Goal: Task Accomplishment & Management: Use online tool/utility

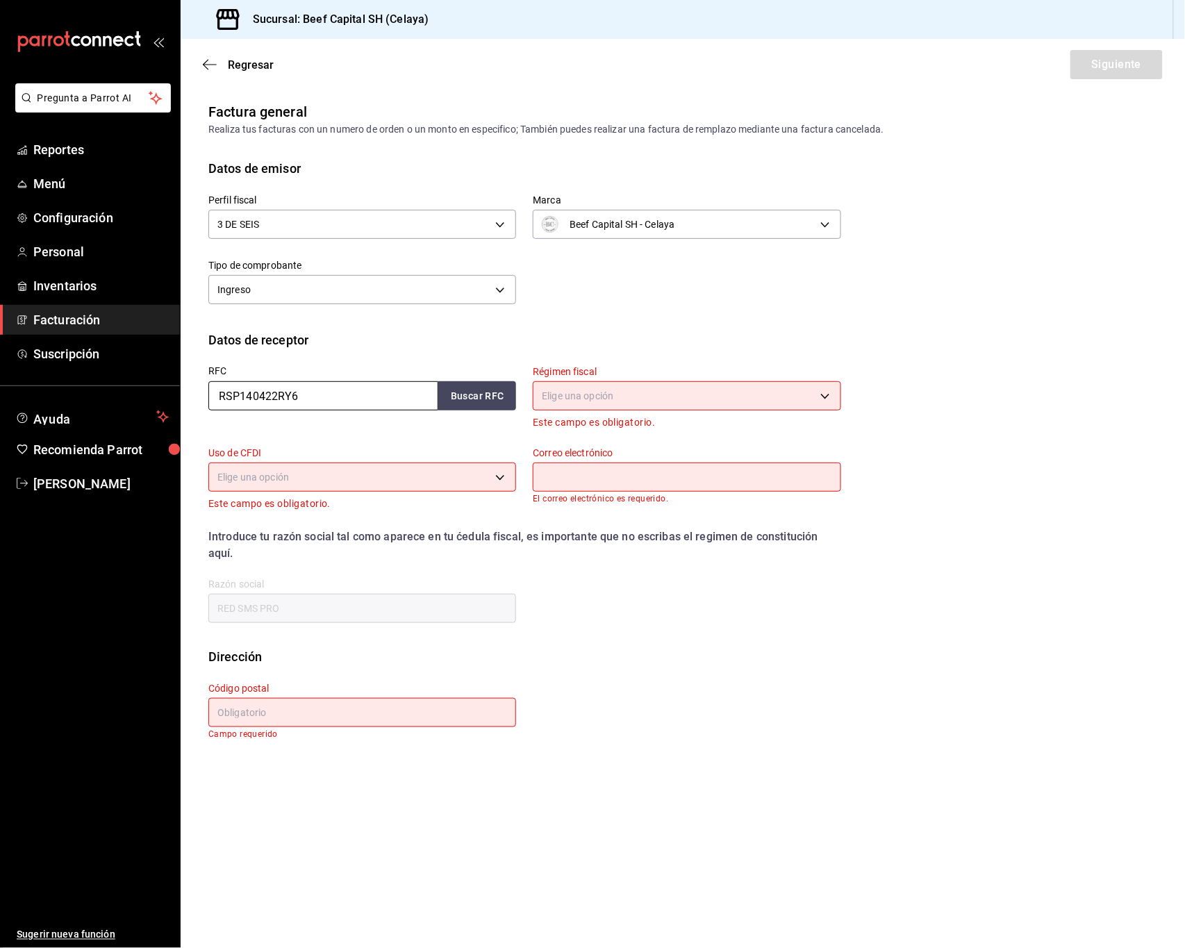
click at [388, 397] on input "RSP140422RY6" at bounding box center [323, 395] width 230 height 29
click at [324, 395] on input "RSP140422RY6" at bounding box center [323, 395] width 230 height 29
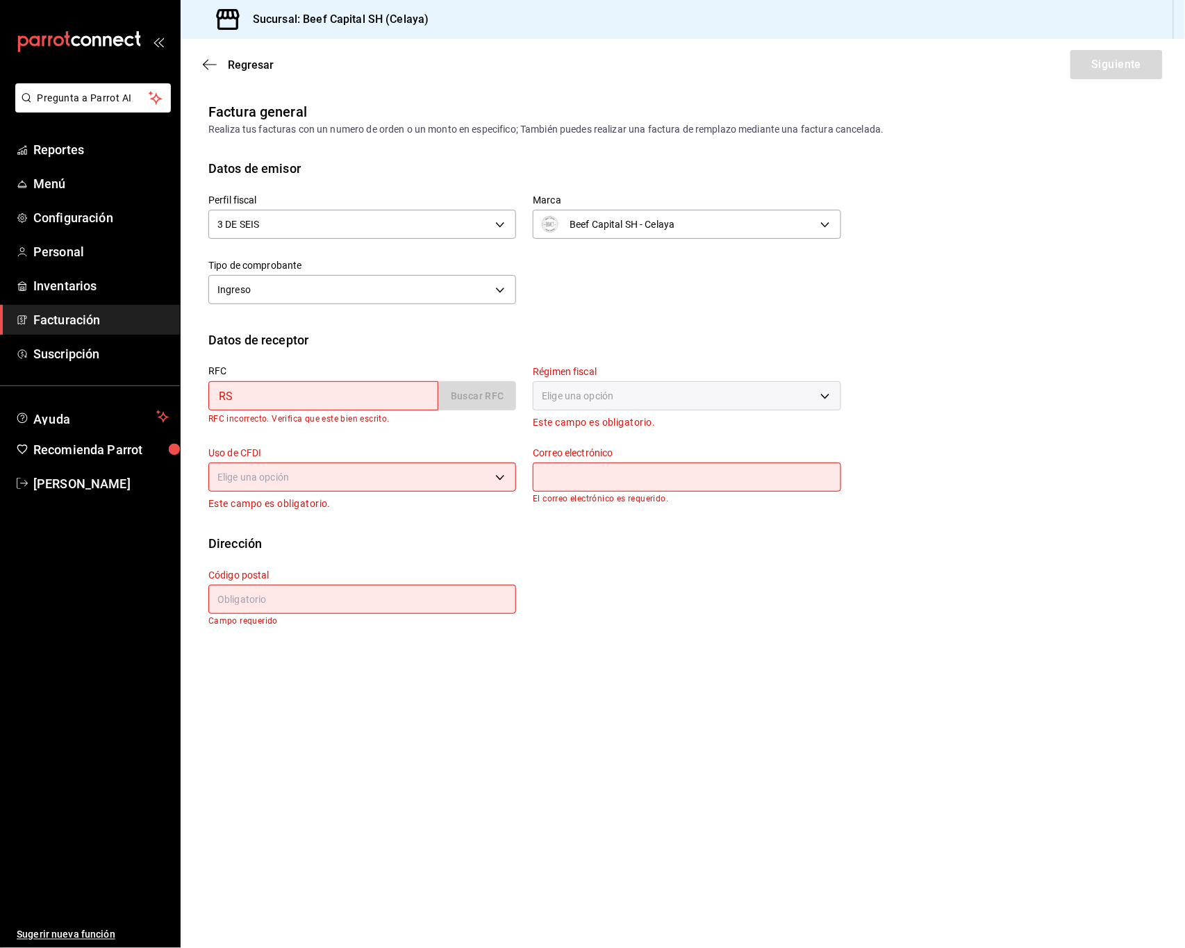
type input "R"
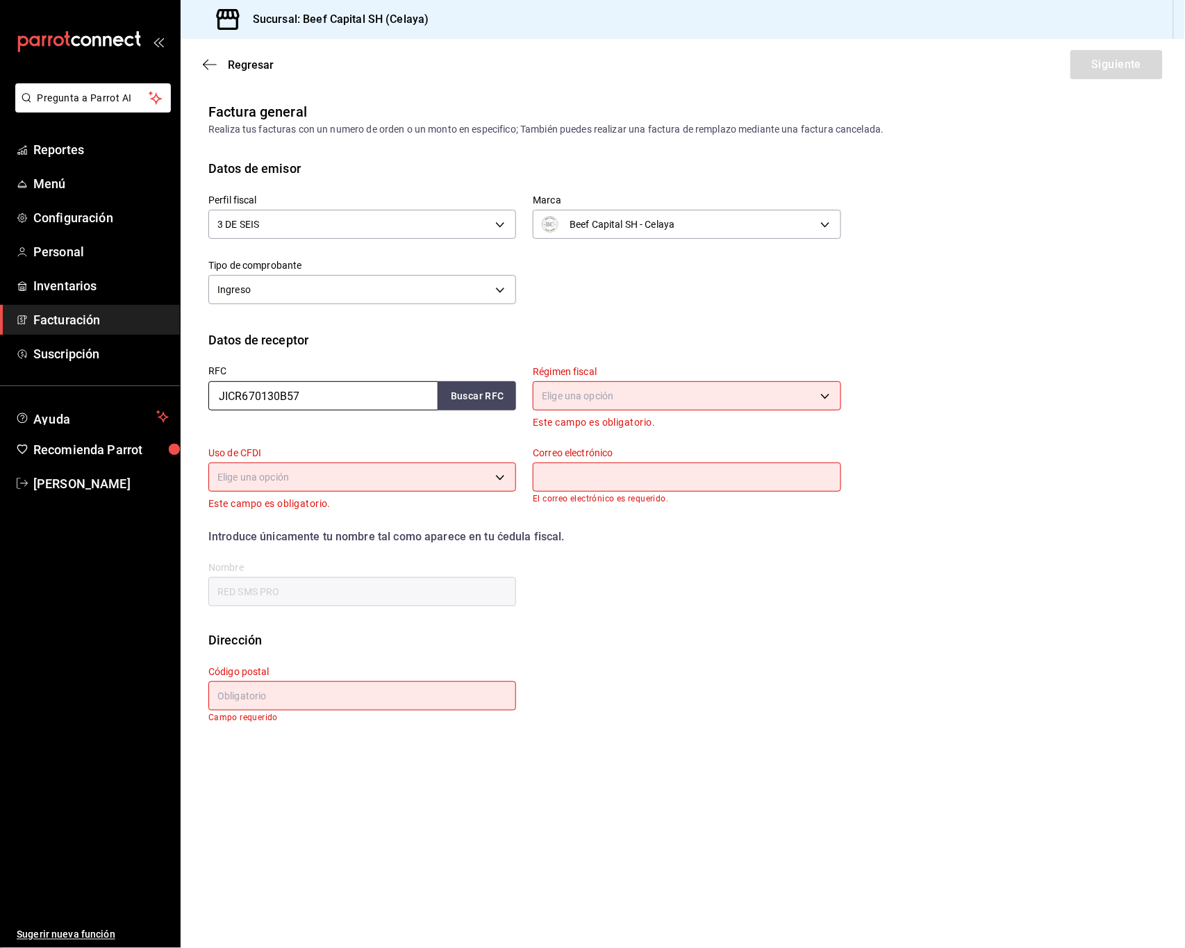
type input "JICR670130B57"
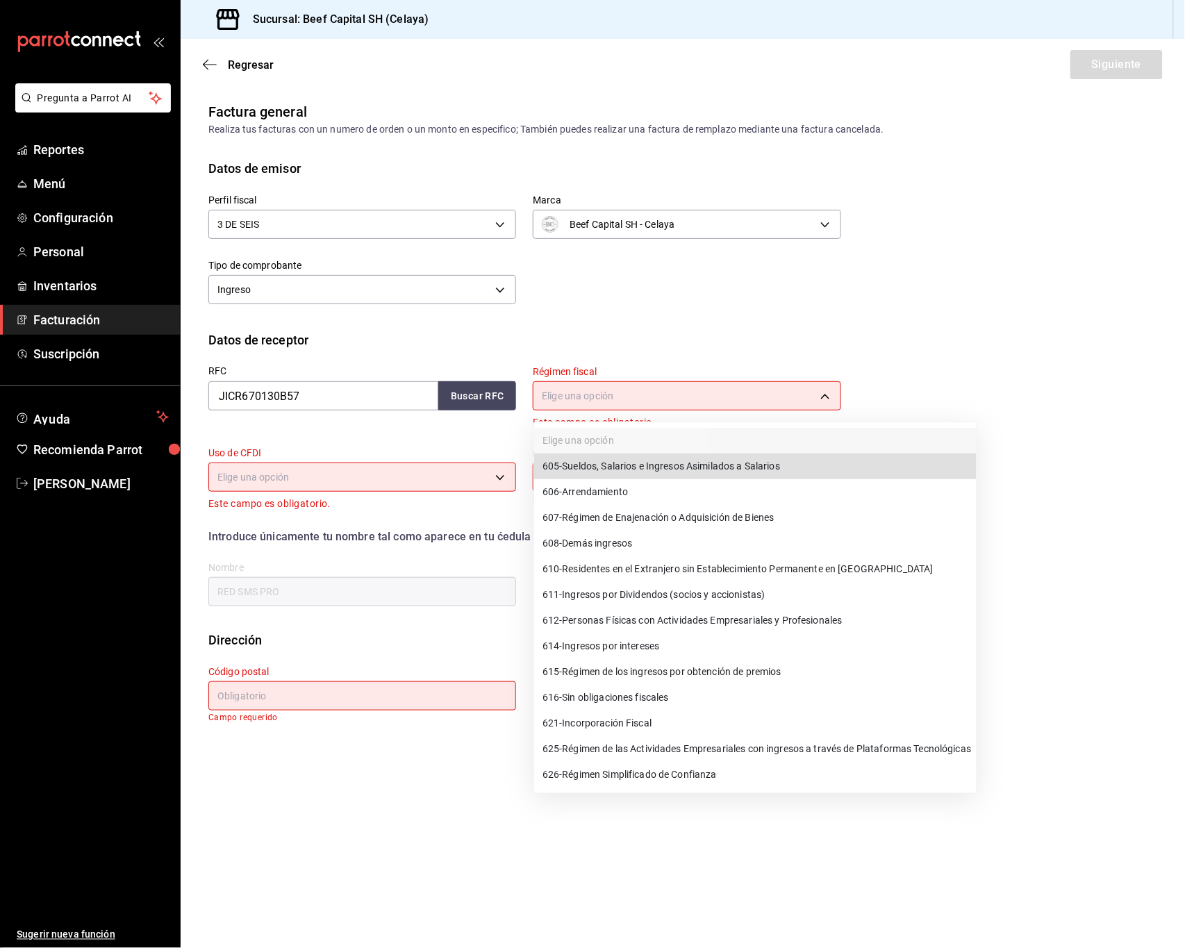
click at [826, 392] on body "Pregunta a Parrot AI Reportes Menú Configuración Personal Inventarios Facturaci…" at bounding box center [592, 474] width 1185 height 948
click at [690, 625] on span "612 - Personas Físicas con Actividades Empresariales y Profesionales" at bounding box center [692, 620] width 300 height 15
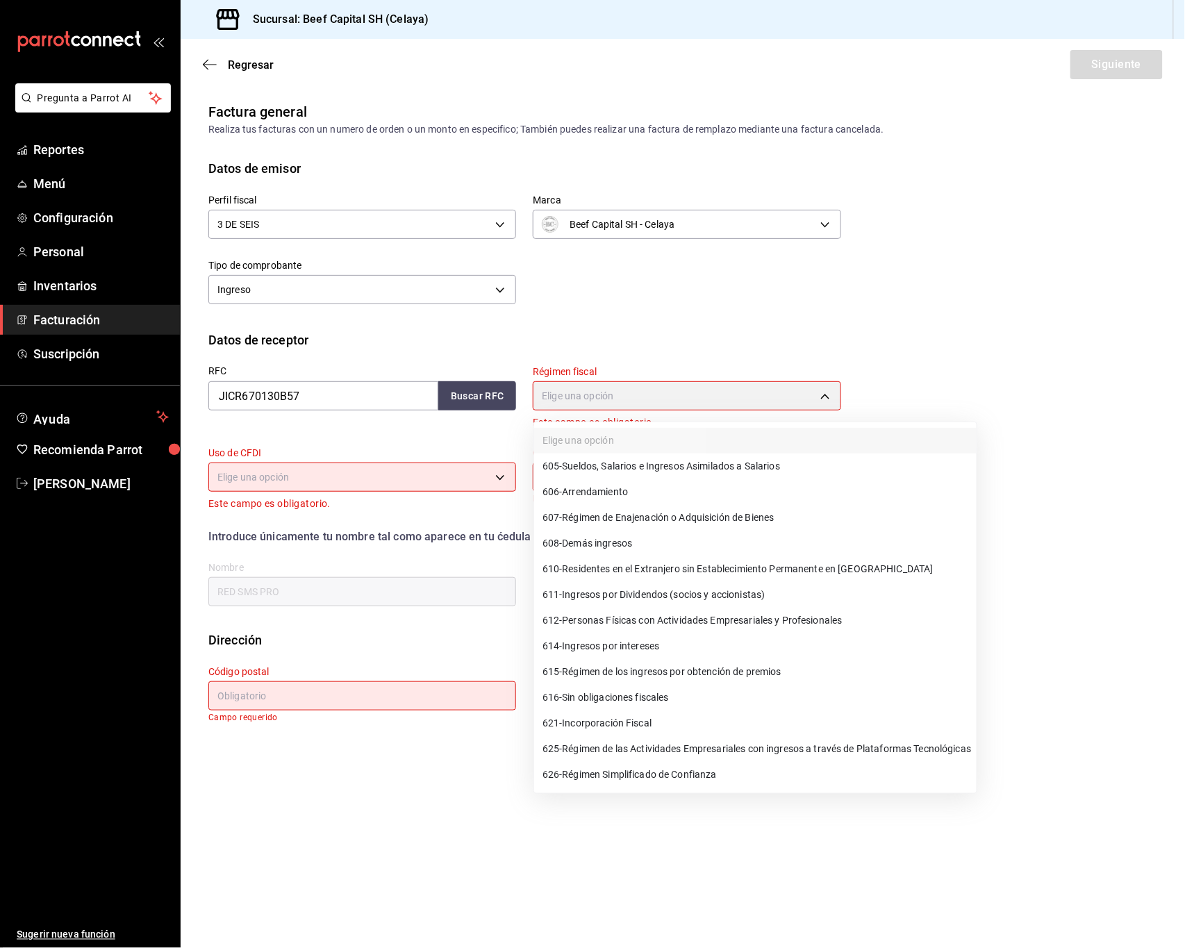
type input "612"
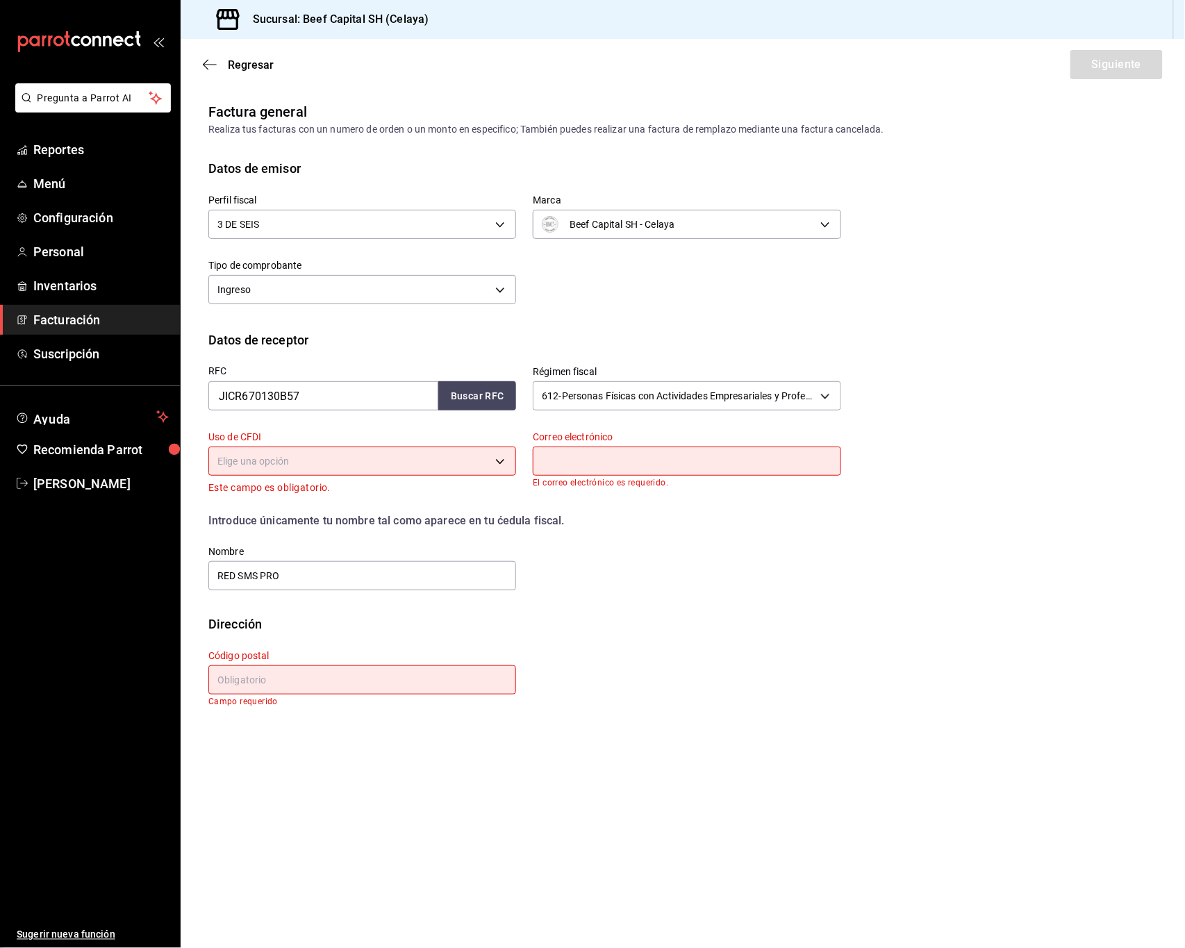
click at [473, 462] on body "Pregunta a Parrot AI Reportes Menú Configuración Personal Inventarios Facturaci…" at bounding box center [592, 474] width 1185 height 948
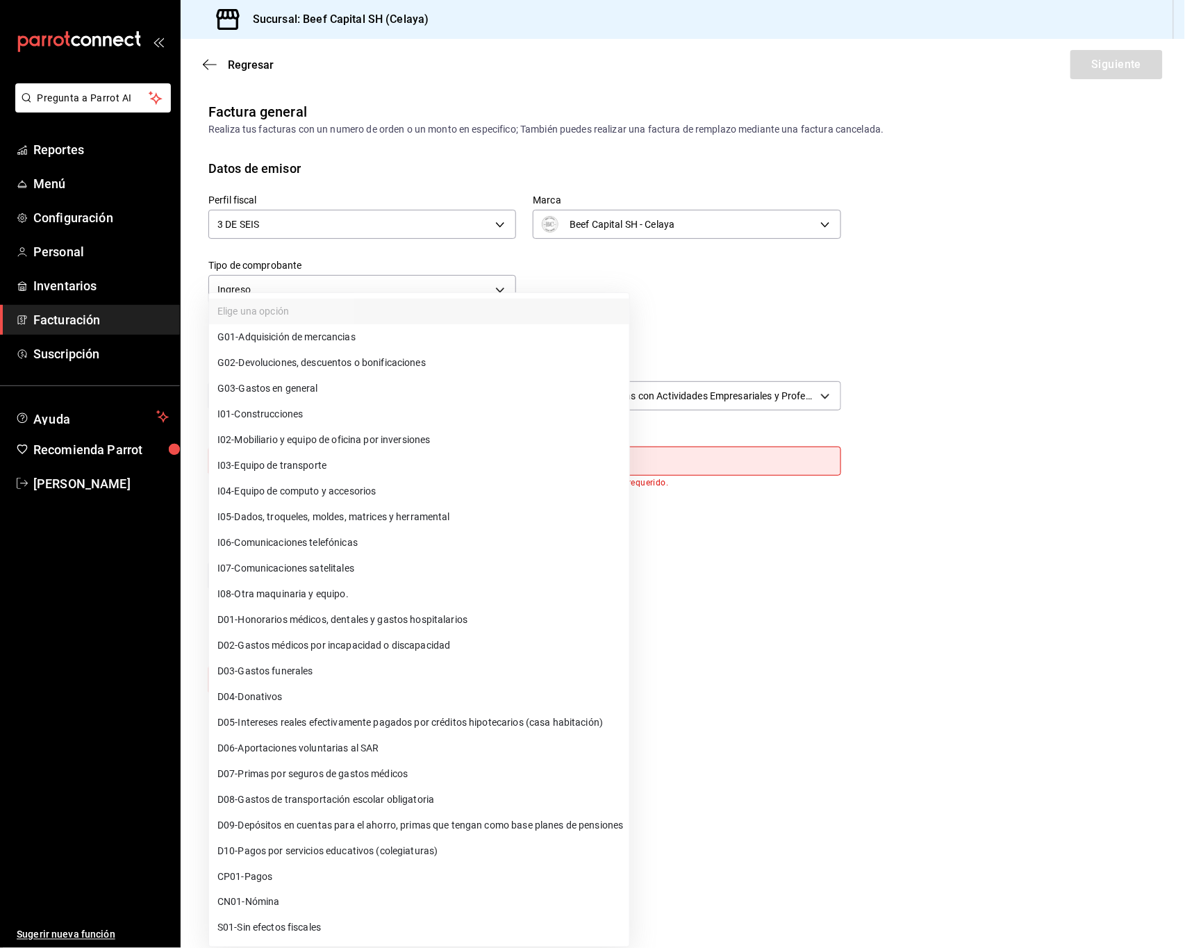
click at [351, 394] on li "G03 - Gastos en general" at bounding box center [419, 389] width 420 height 26
type input "G03"
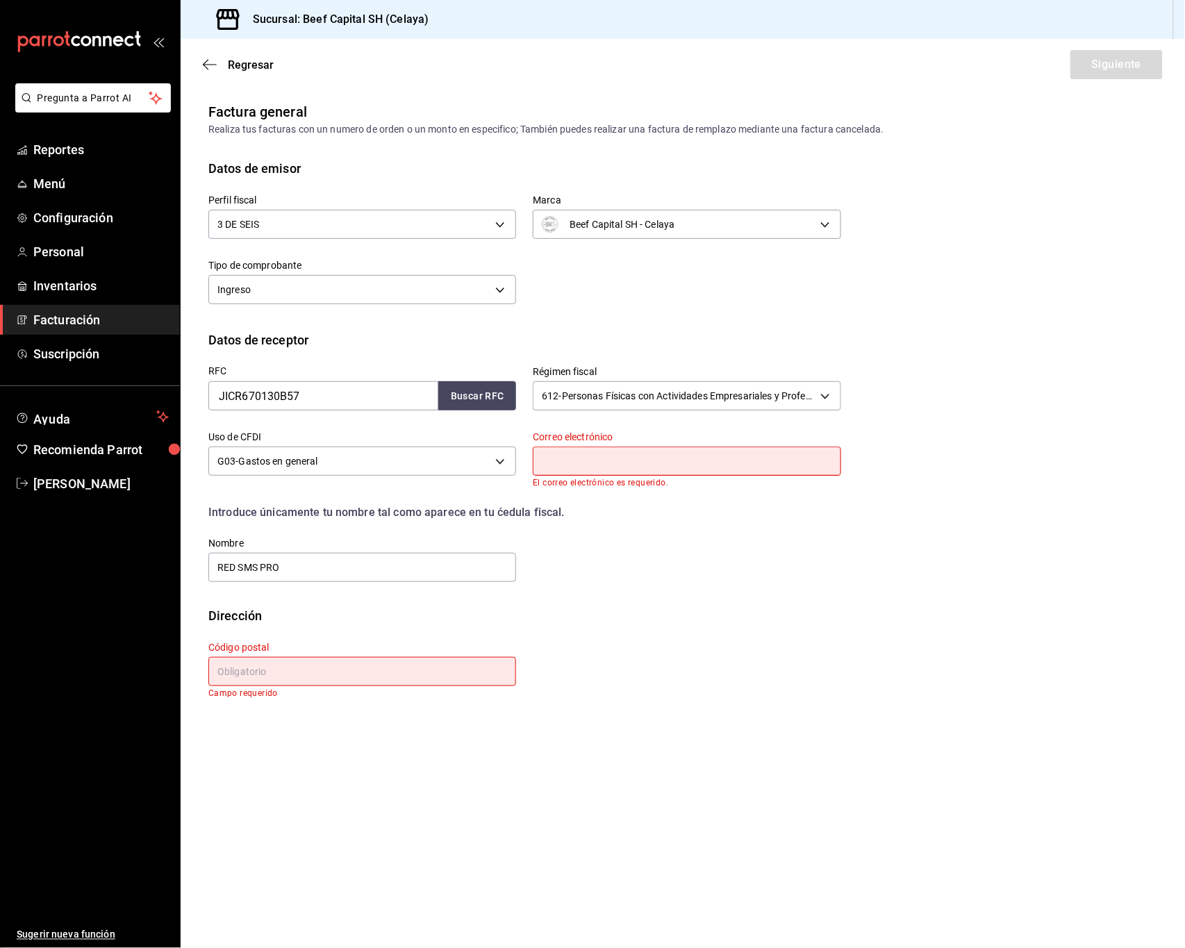
click at [617, 469] on input "text" at bounding box center [687, 461] width 308 height 29
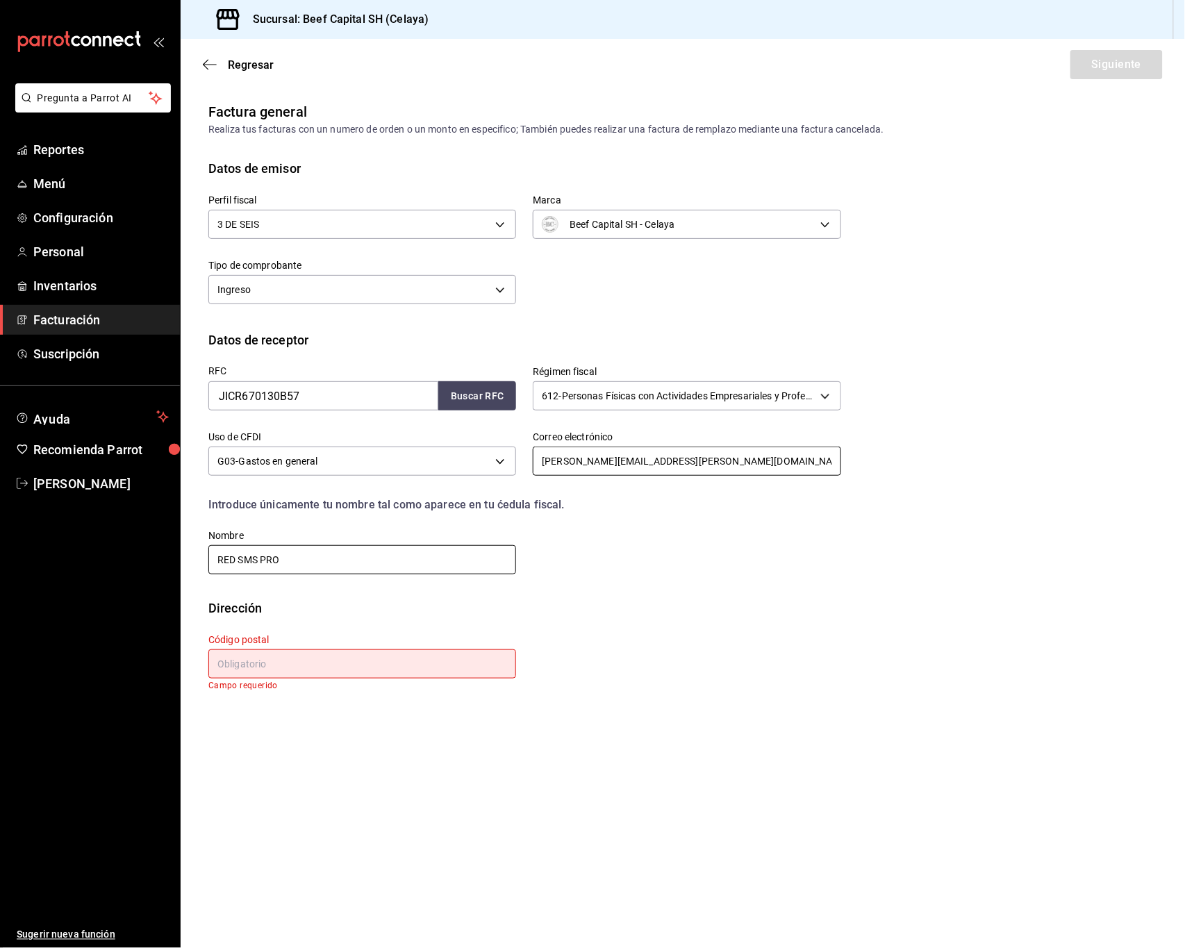
type input "zaira.gomez@hotmail.com"
click at [362, 561] on input "RED SMS PRO" at bounding box center [362, 559] width 308 height 29
type input "R"
type input "RICARDO ANTONIO JIMENEZ CABRERA"
click at [292, 654] on input "text" at bounding box center [362, 663] width 308 height 29
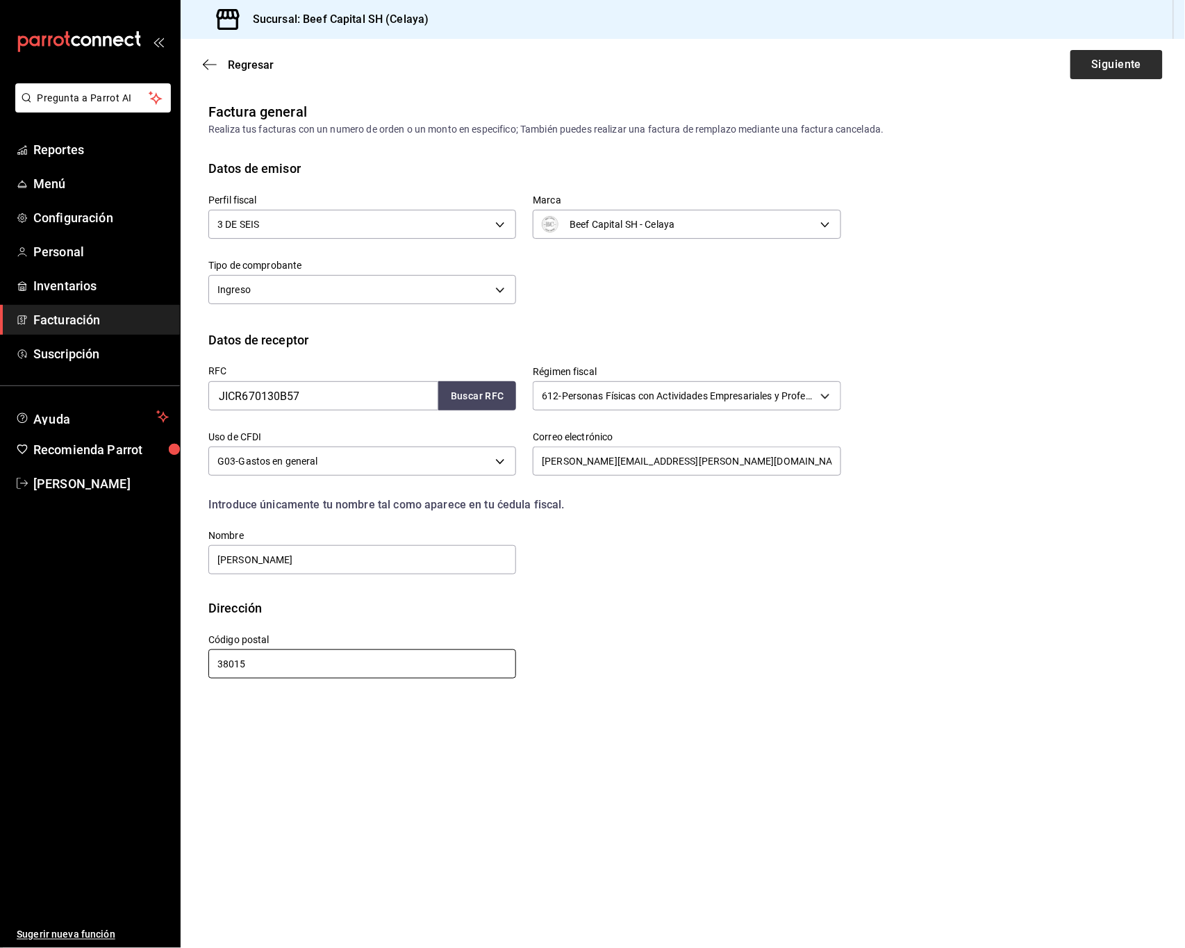
type input "38015"
click at [1081, 68] on button "Siguiente" at bounding box center [1116, 64] width 92 height 29
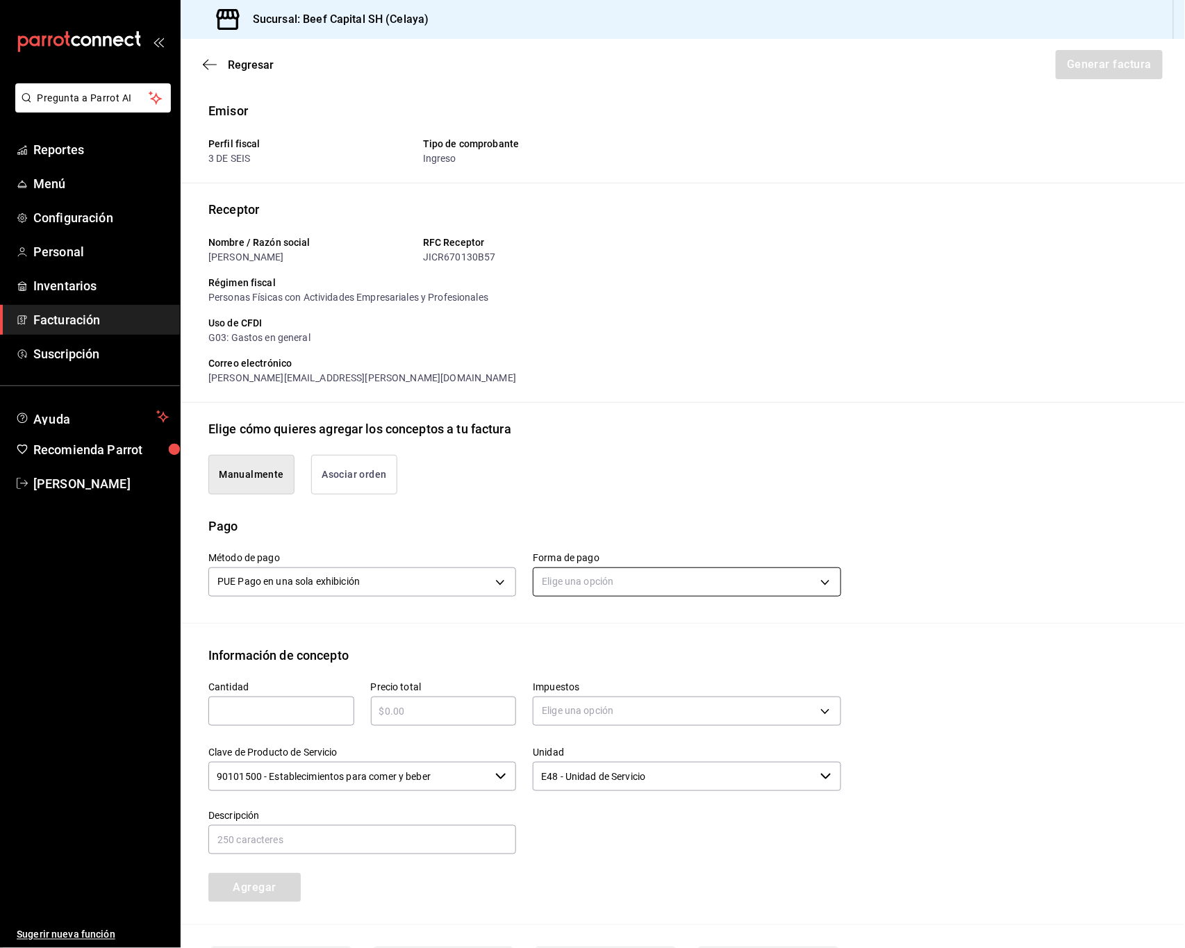
click at [808, 585] on body "Pregunta a Parrot AI Reportes Menú Configuración Personal Inventarios Facturaci…" at bounding box center [592, 474] width 1185 height 948
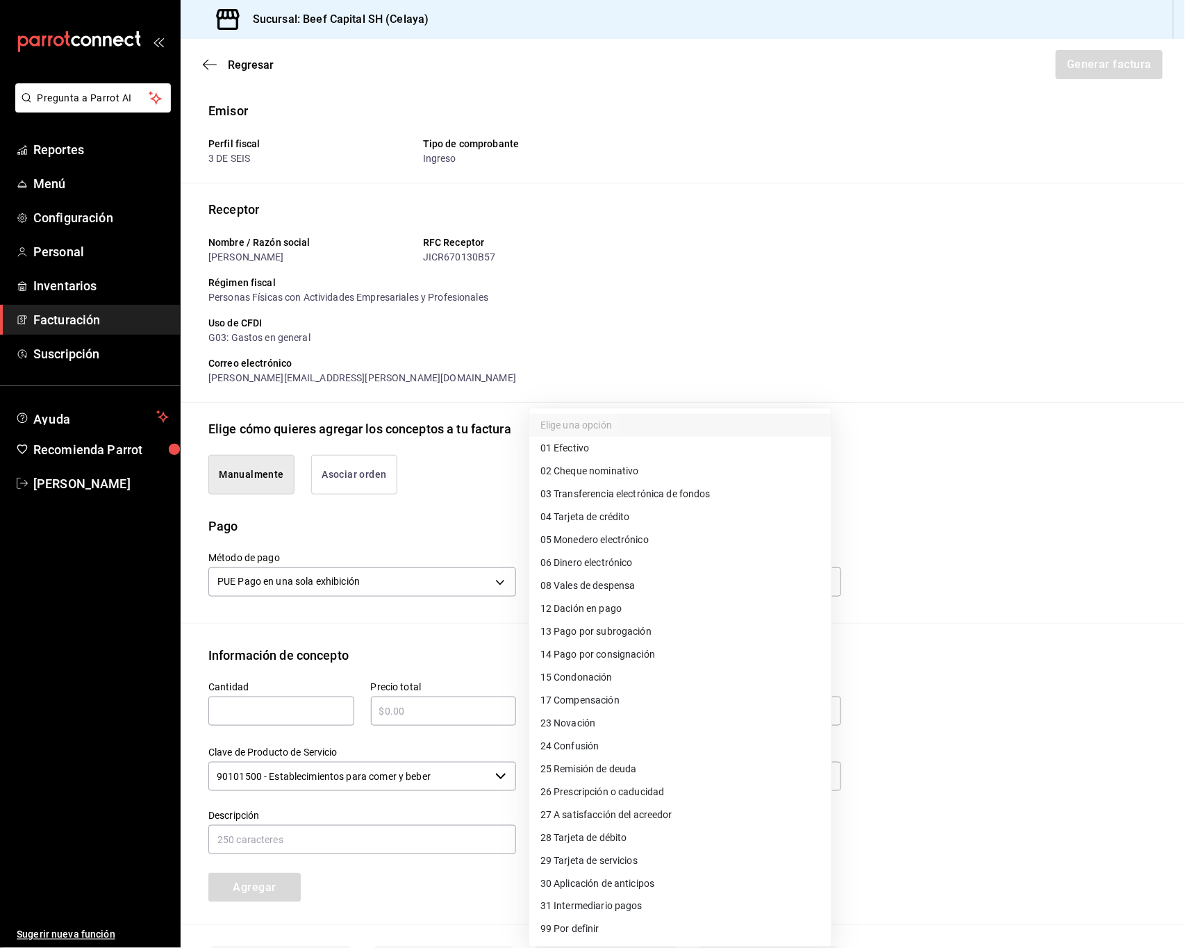
click at [627, 833] on span "28 Tarjeta de débito" at bounding box center [583, 838] width 87 height 15
type input "28"
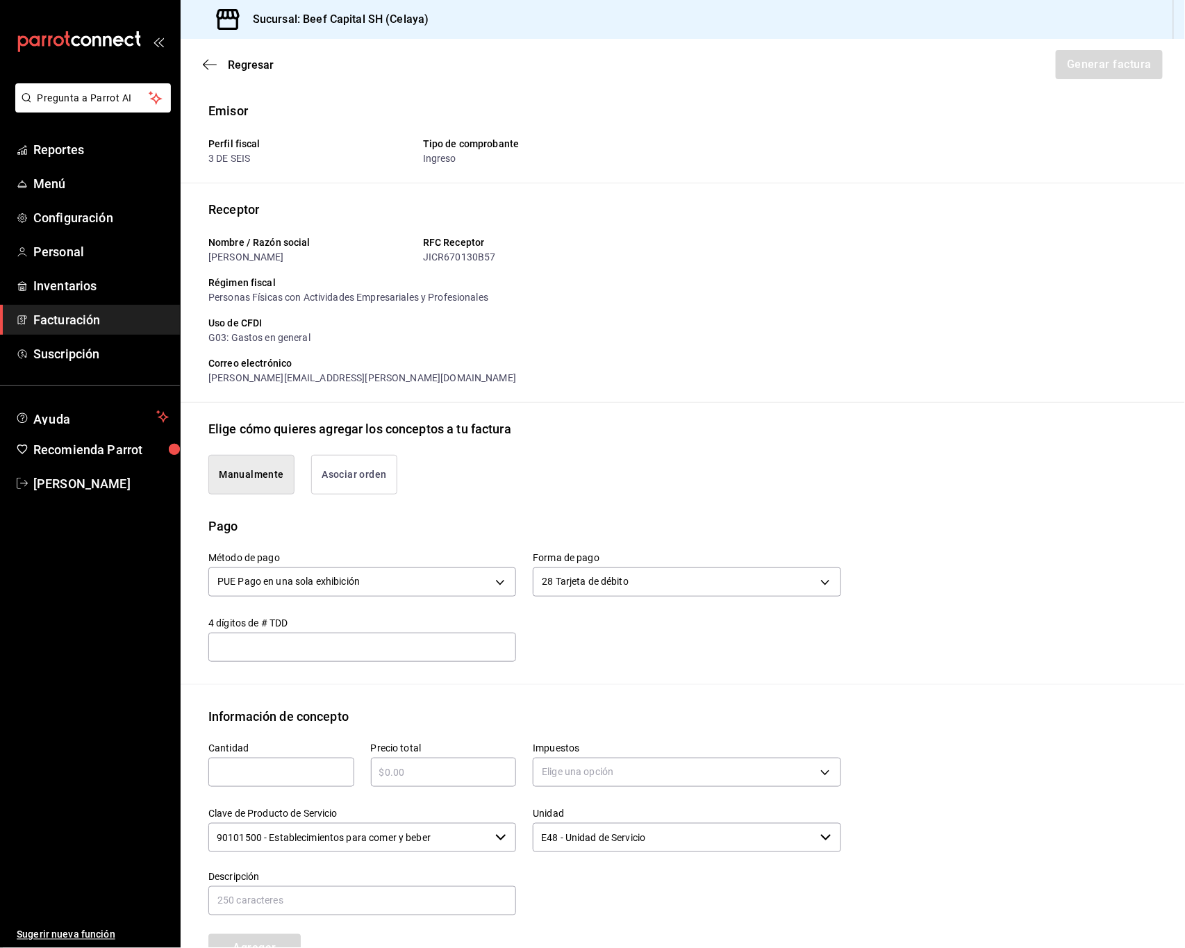
click at [254, 776] on input "text" at bounding box center [281, 772] width 146 height 17
type input "1"
click at [386, 776] on input "text" at bounding box center [444, 772] width 146 height 17
type input "$2389.00"
click at [674, 778] on body "Pregunta a Parrot AI Reportes Menú Configuración Personal Inventarios Facturaci…" at bounding box center [592, 474] width 1185 height 948
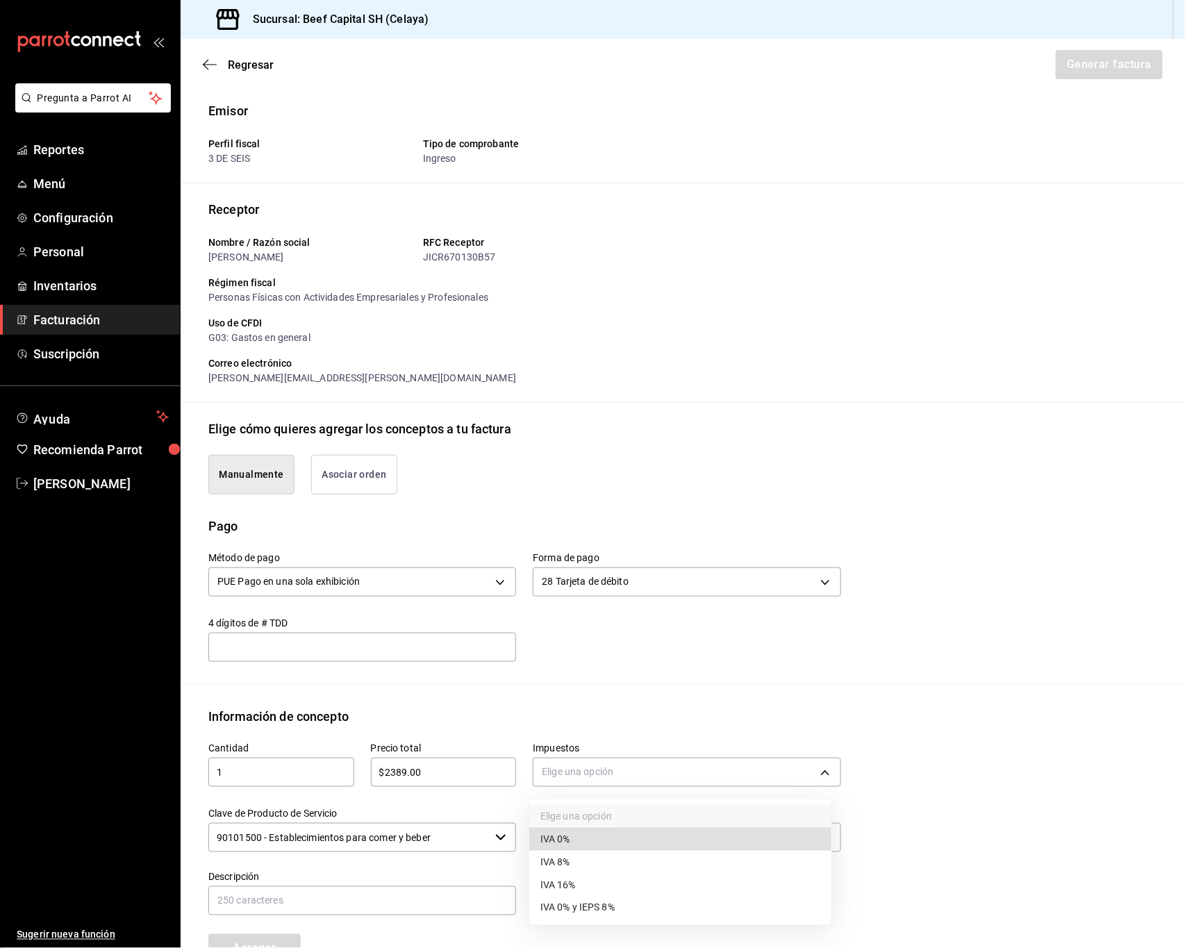
click at [634, 883] on li "IVA 16%" at bounding box center [680, 885] width 302 height 23
type input "IVA_16"
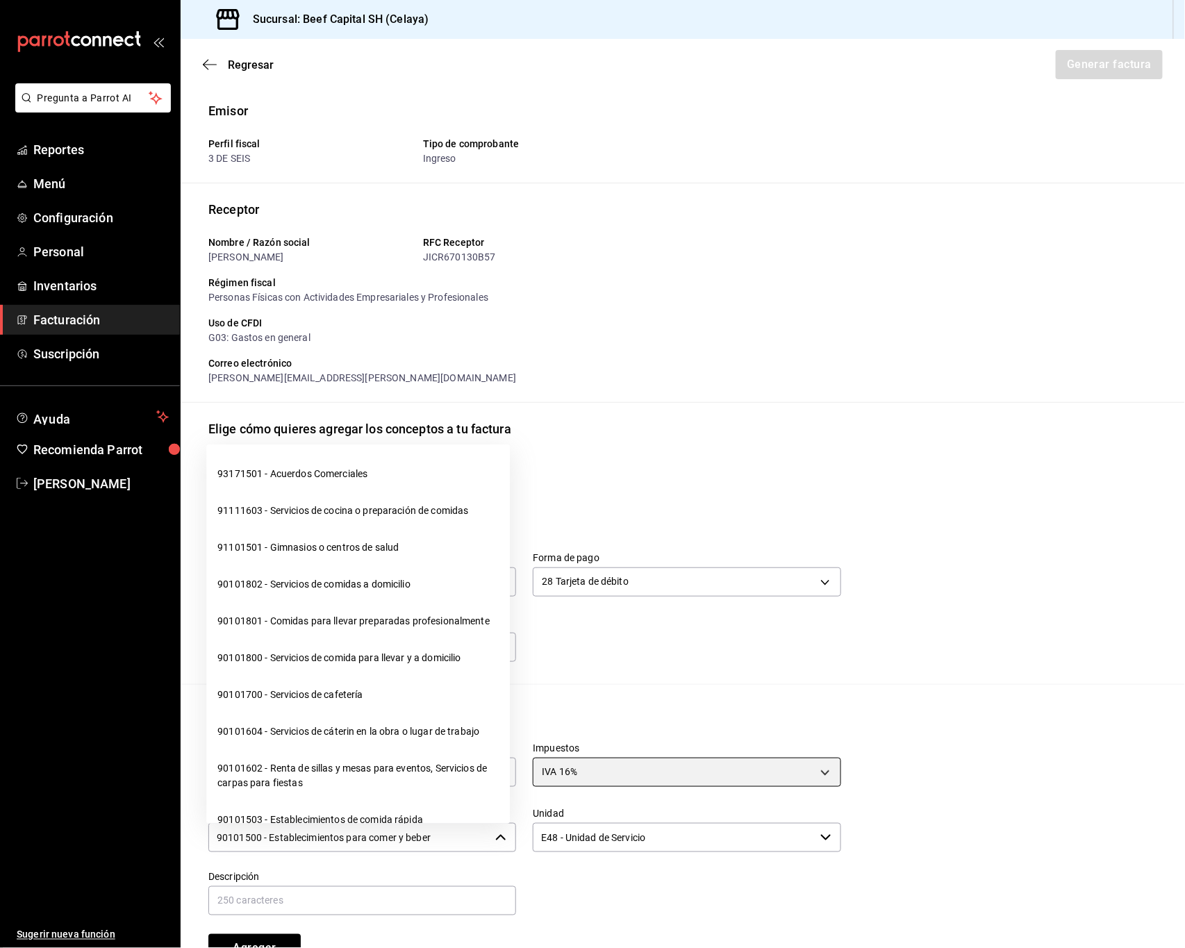
click at [503, 842] on div "90101500 - Establecimientos para comer y beber ​" at bounding box center [362, 837] width 308 height 29
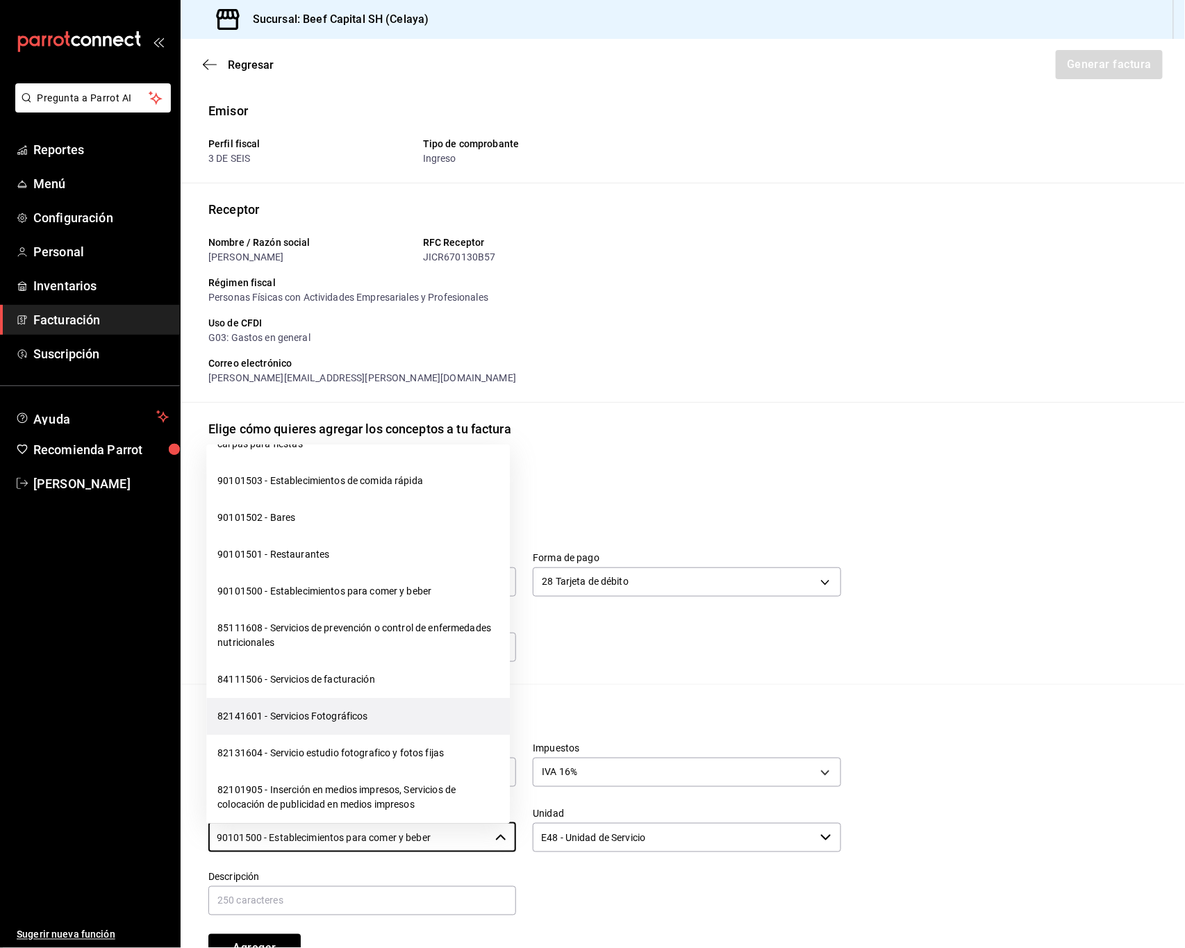
scroll to position [370, 0]
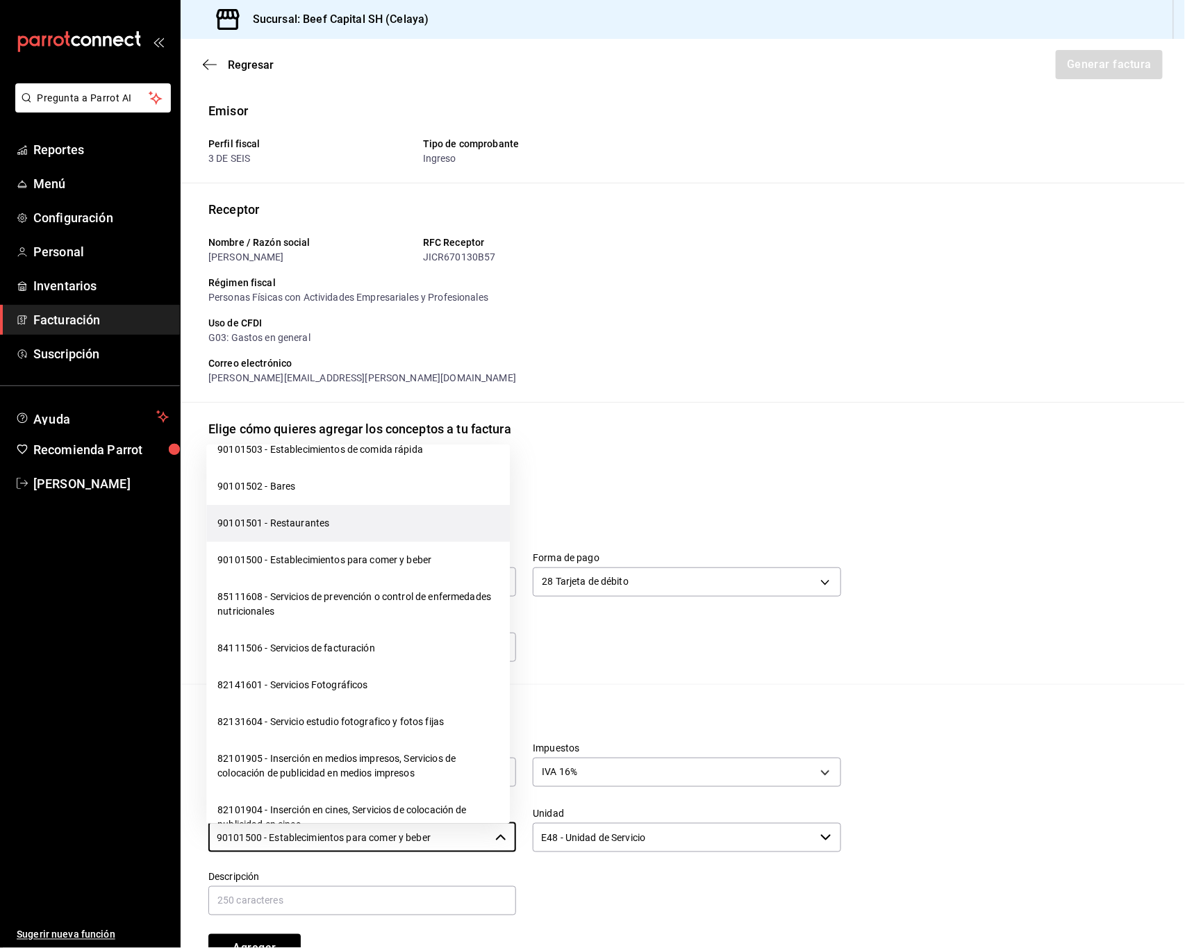
click at [347, 539] on li "90101501 - Restaurantes" at bounding box center [357, 523] width 303 height 37
type input "90101501 - Restaurantes"
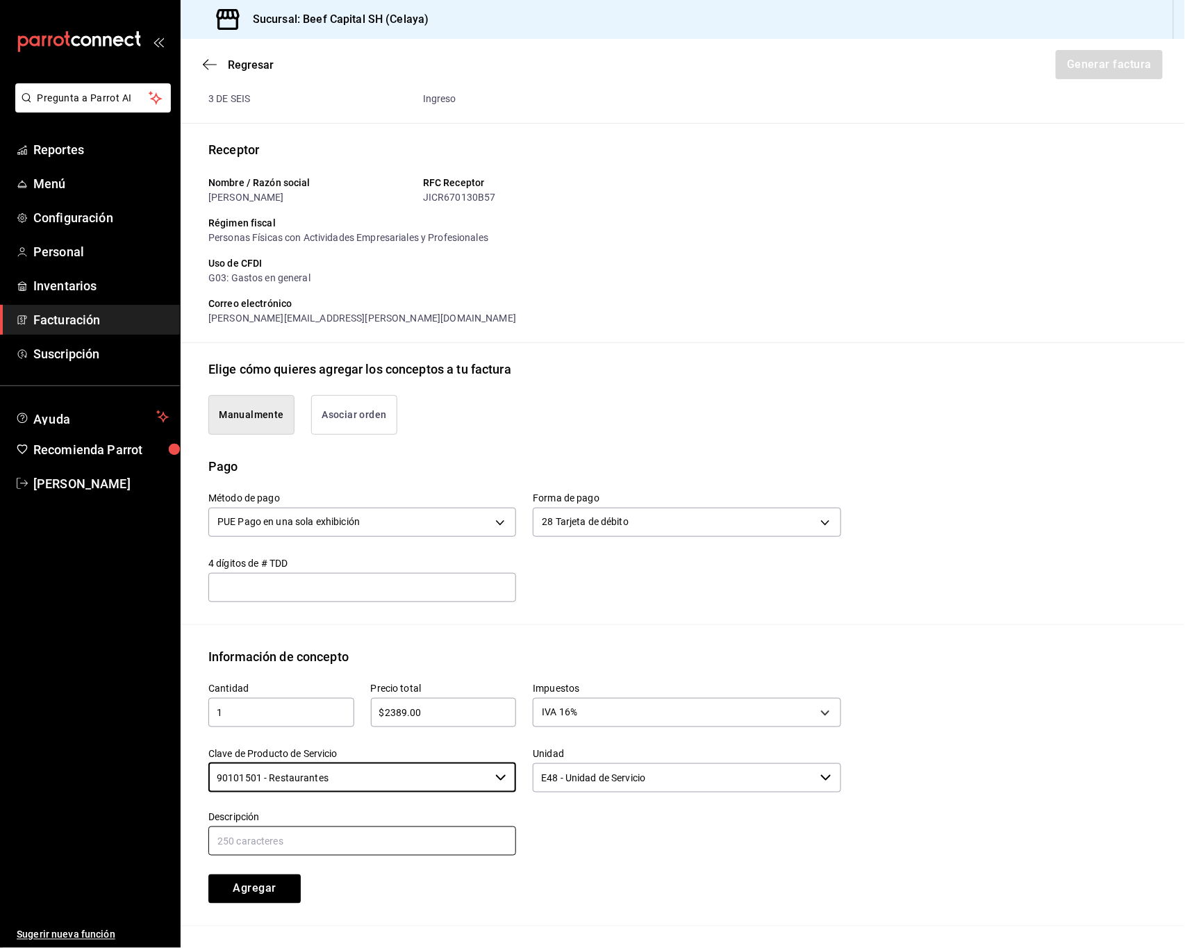
scroll to position [92, 0]
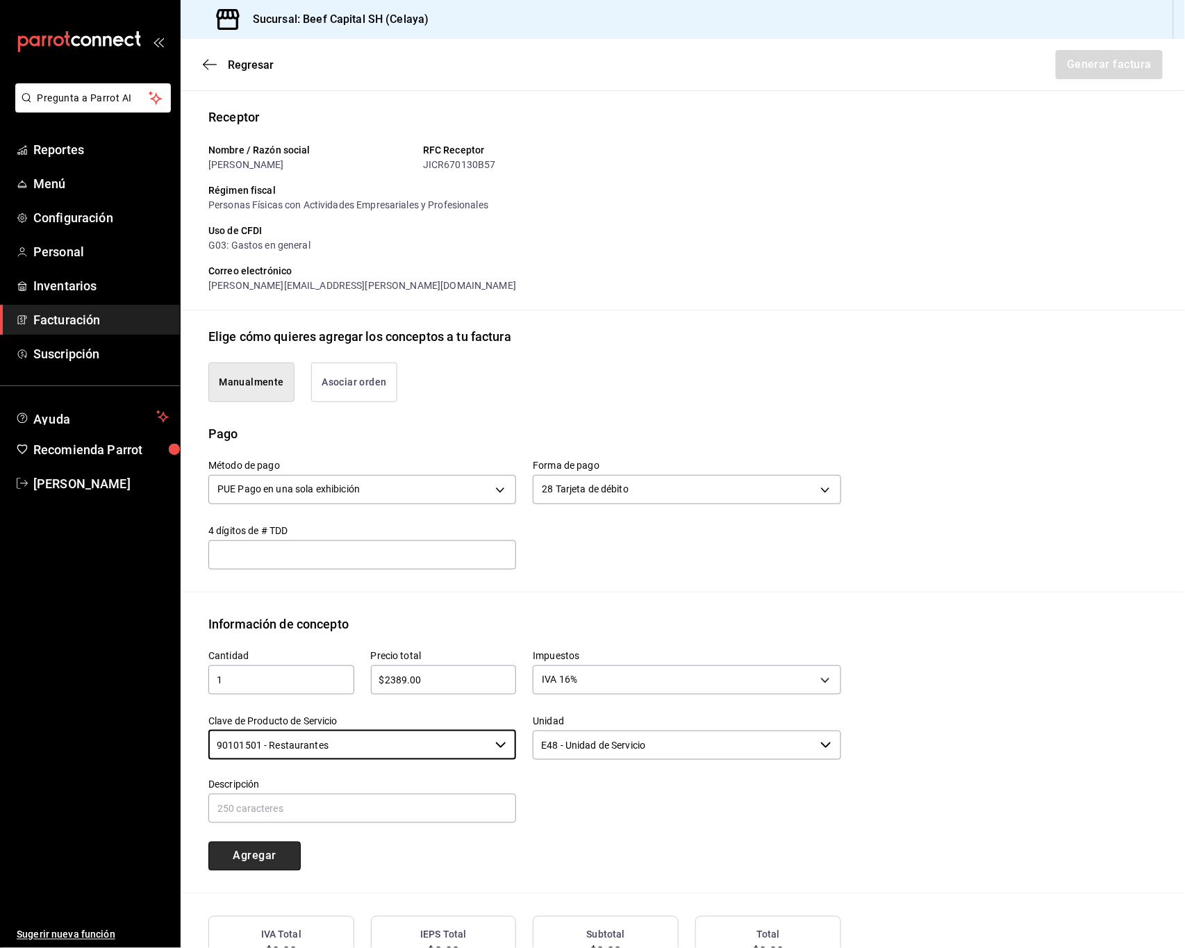
click at [286, 858] on button "Agregar" at bounding box center [254, 856] width 92 height 29
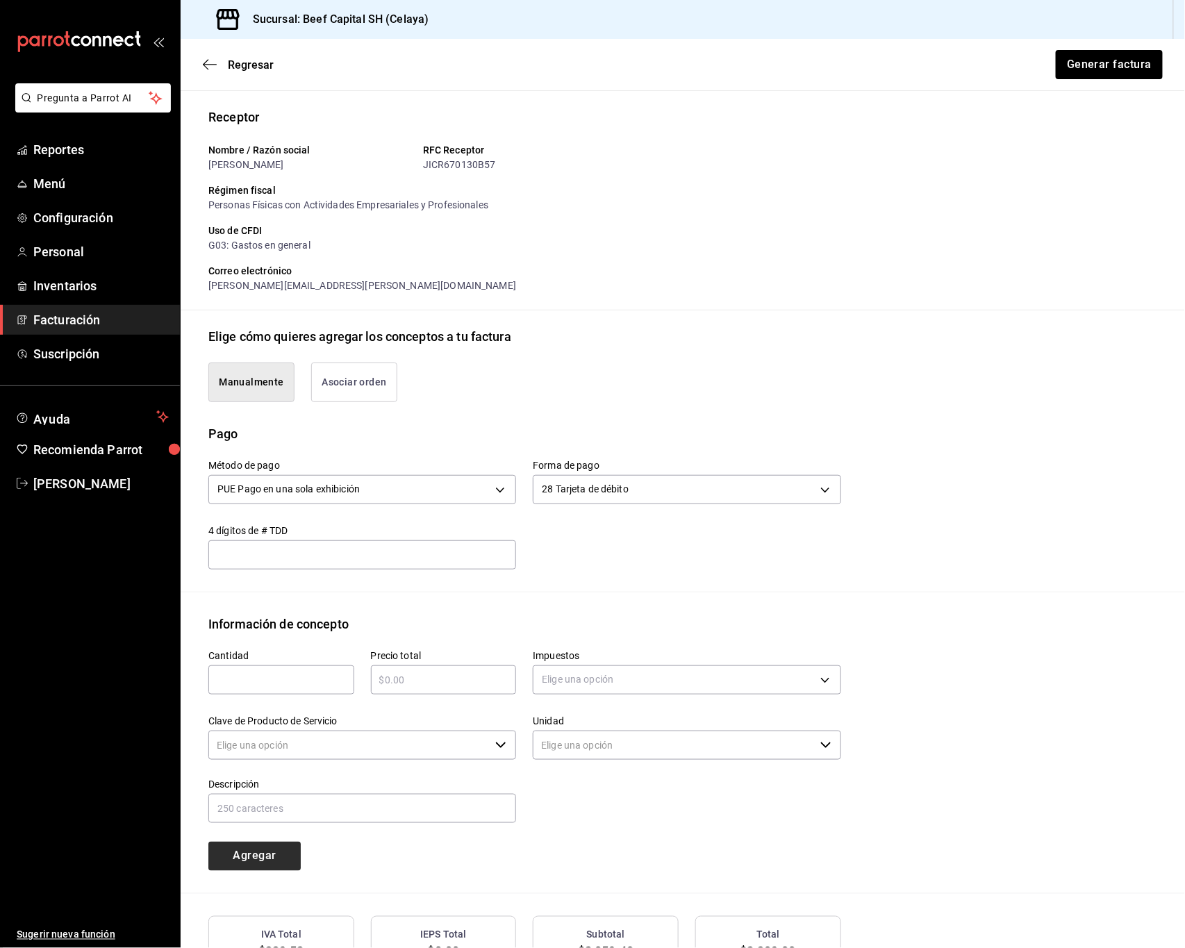
type input "90101500 - Establecimientos para comer y beber"
type input "E48 - Unidad de Servicio"
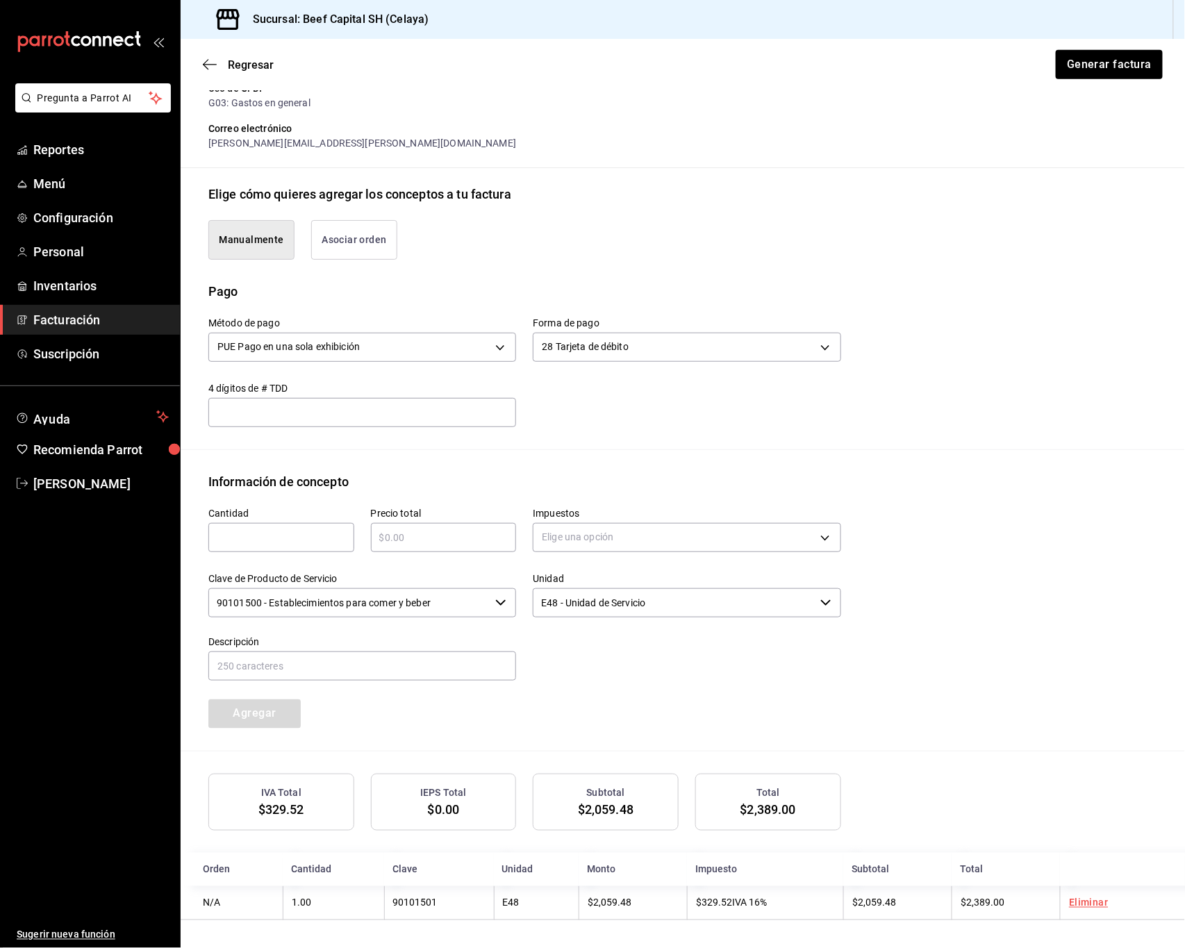
scroll to position [238, 0]
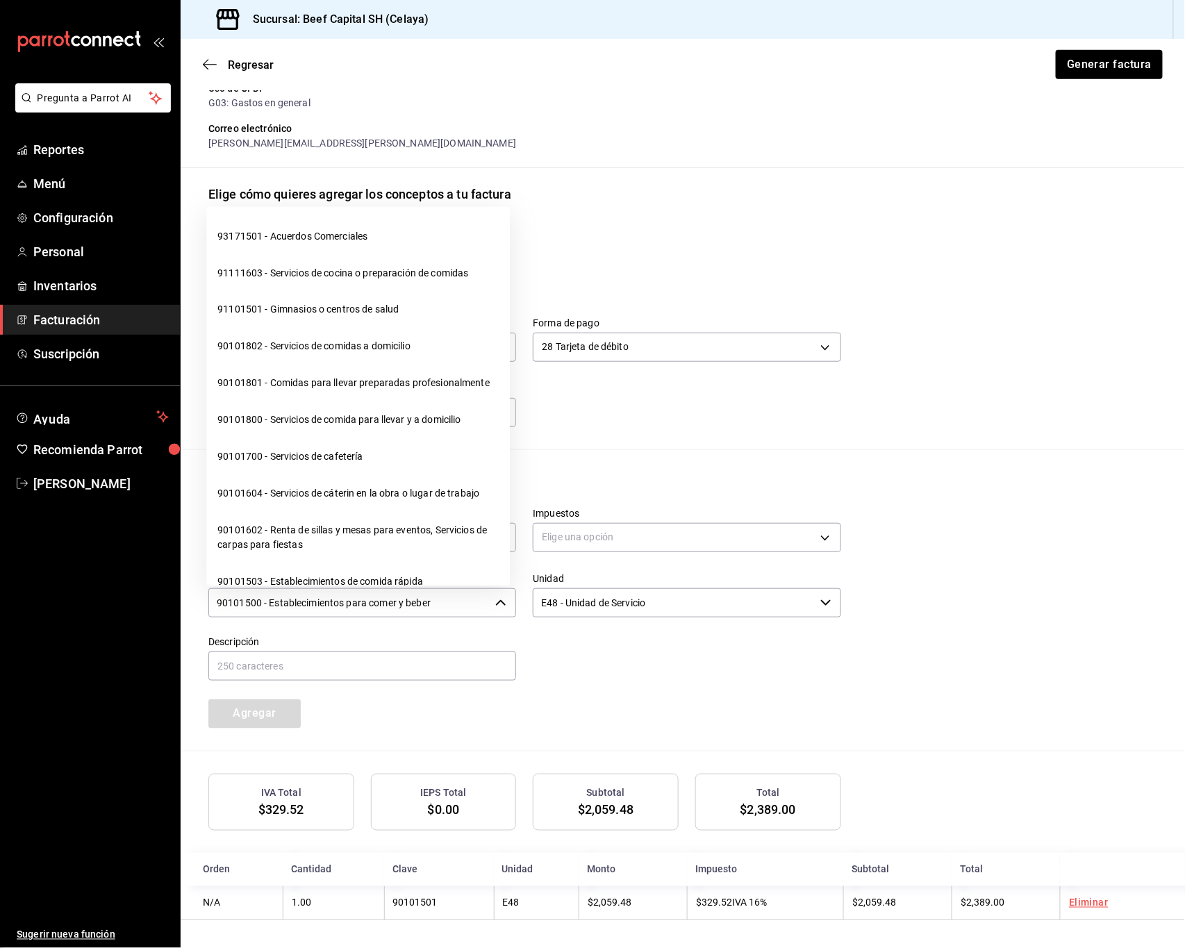
click at [495, 601] on icon "button" at bounding box center [500, 602] width 11 height 11
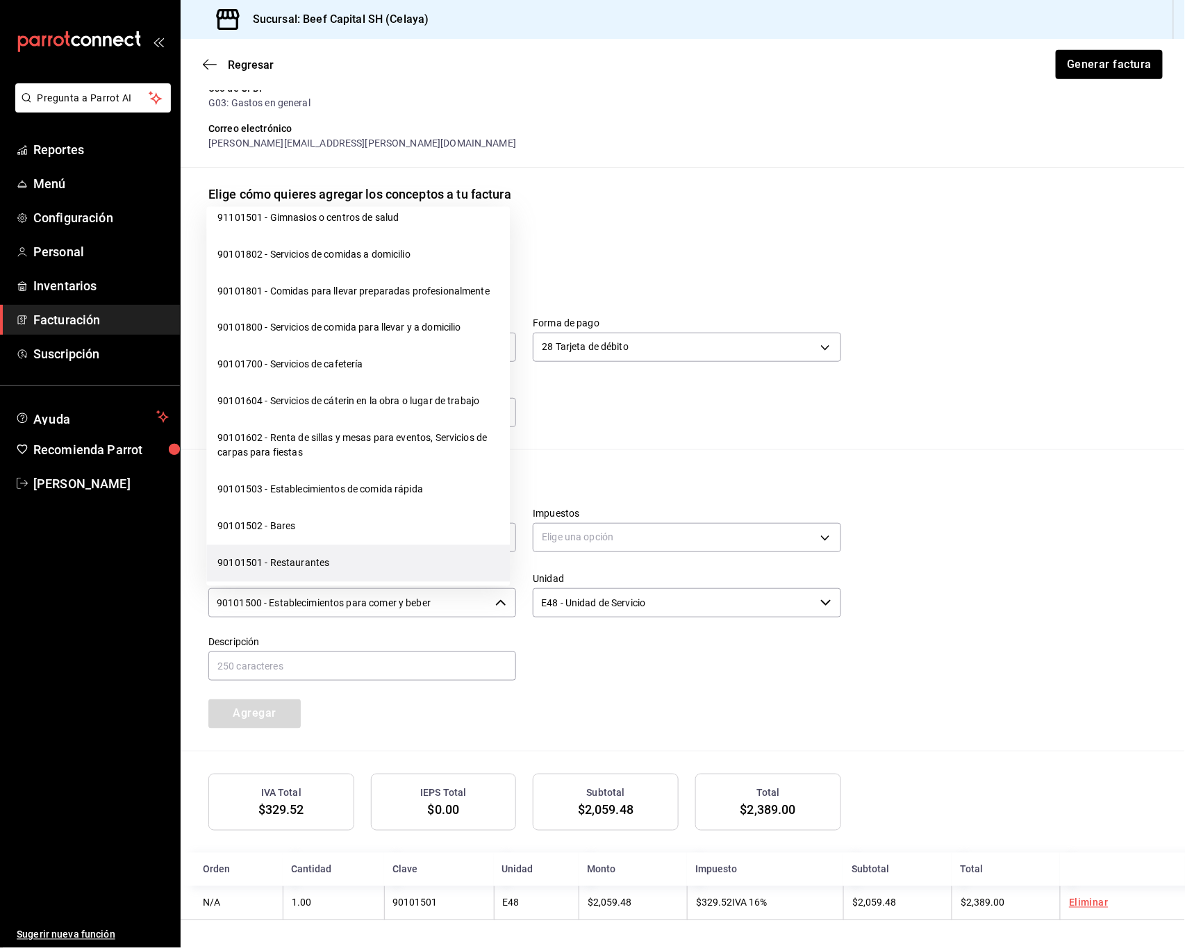
click at [331, 576] on li "90101501 - Restaurantes" at bounding box center [357, 563] width 303 height 37
type input "90101501 - Restaurantes"
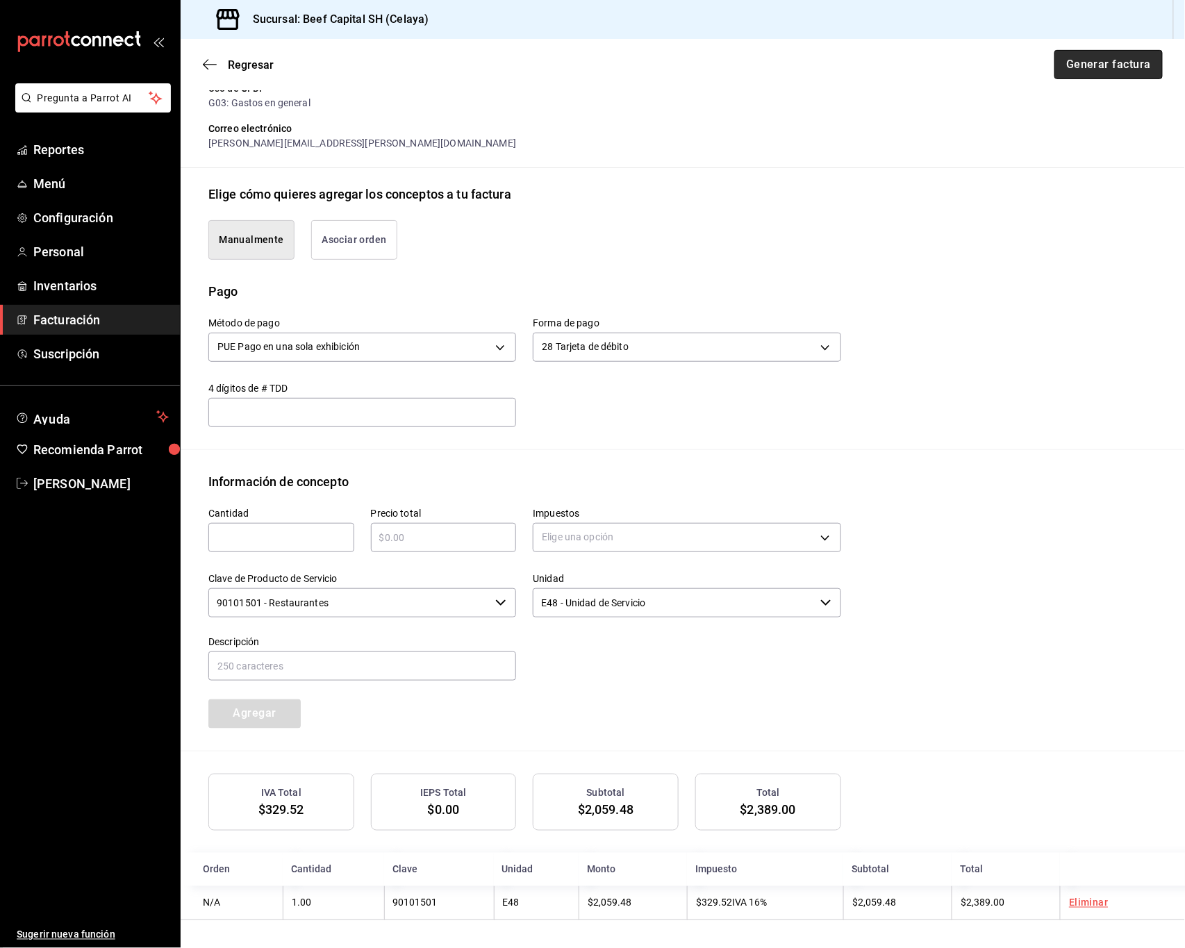
click at [1101, 60] on button "Generar factura" at bounding box center [1108, 64] width 108 height 29
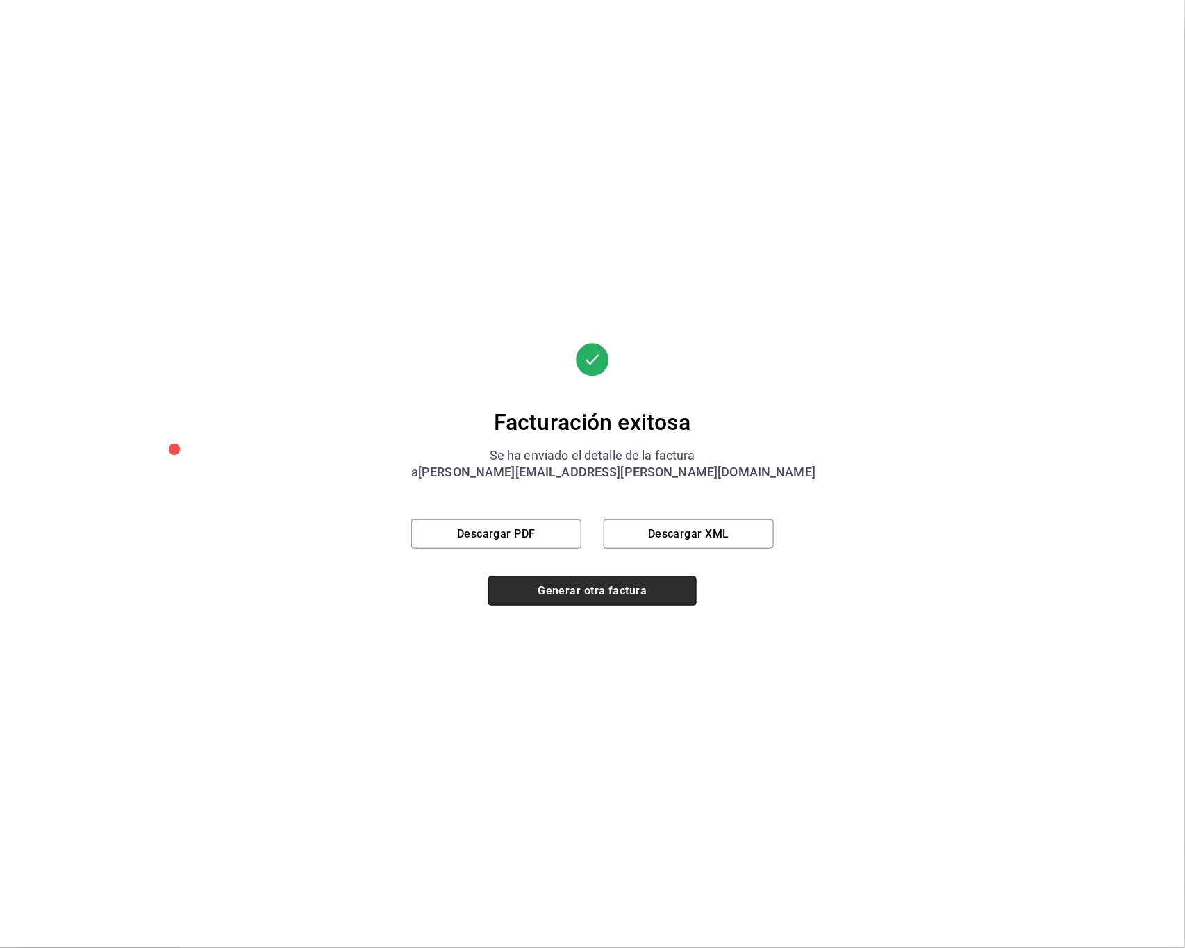
click at [515, 594] on button "Generar otra factura" at bounding box center [592, 590] width 208 height 29
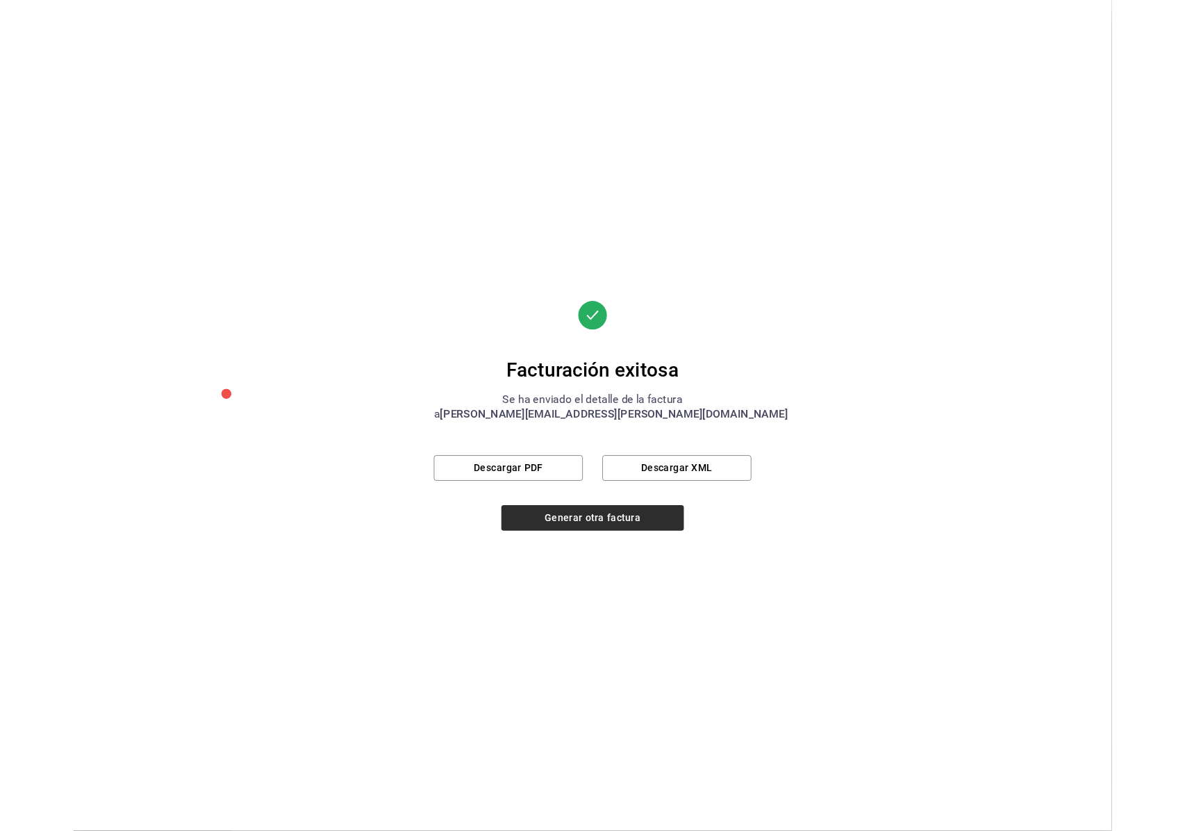
scroll to position [0, 0]
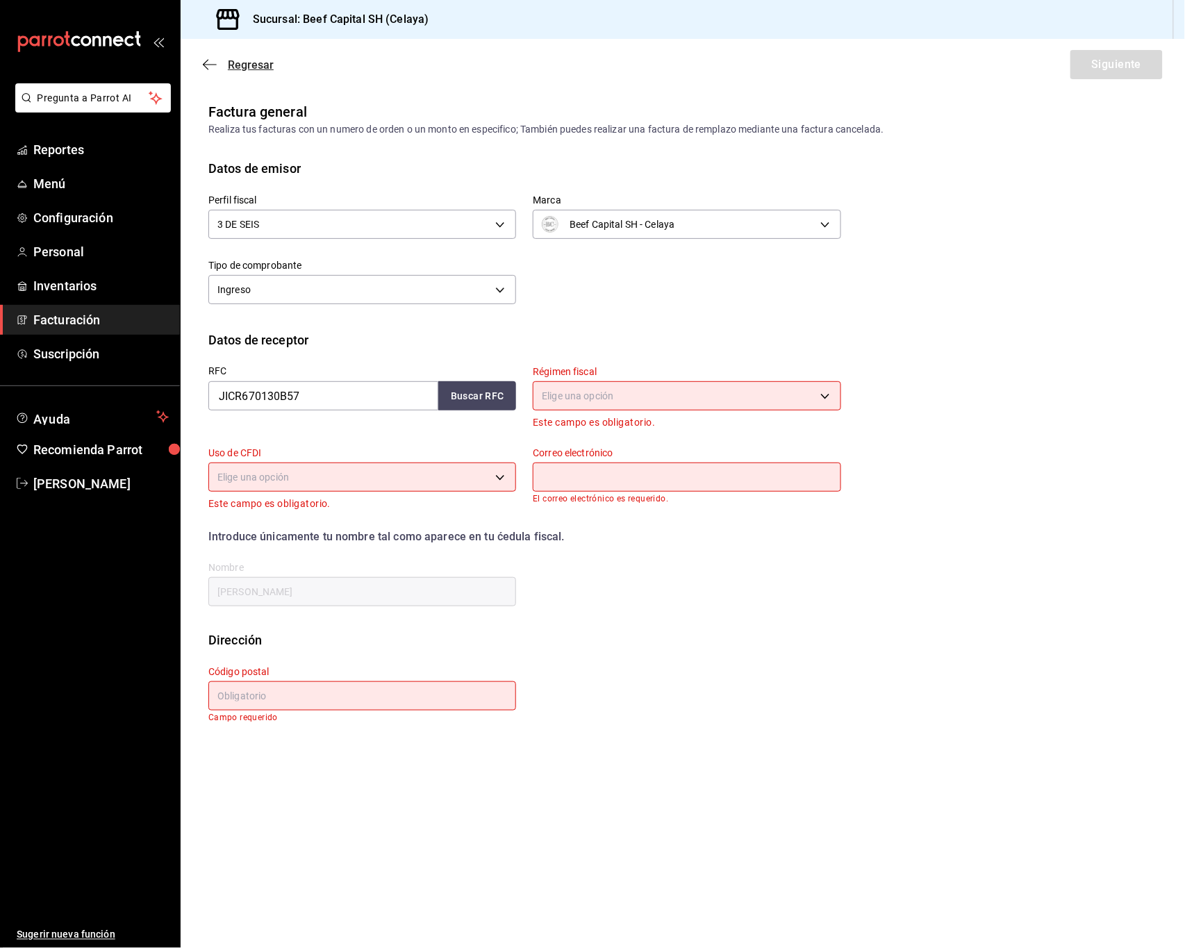
click at [206, 65] on icon "button" at bounding box center [210, 64] width 14 height 13
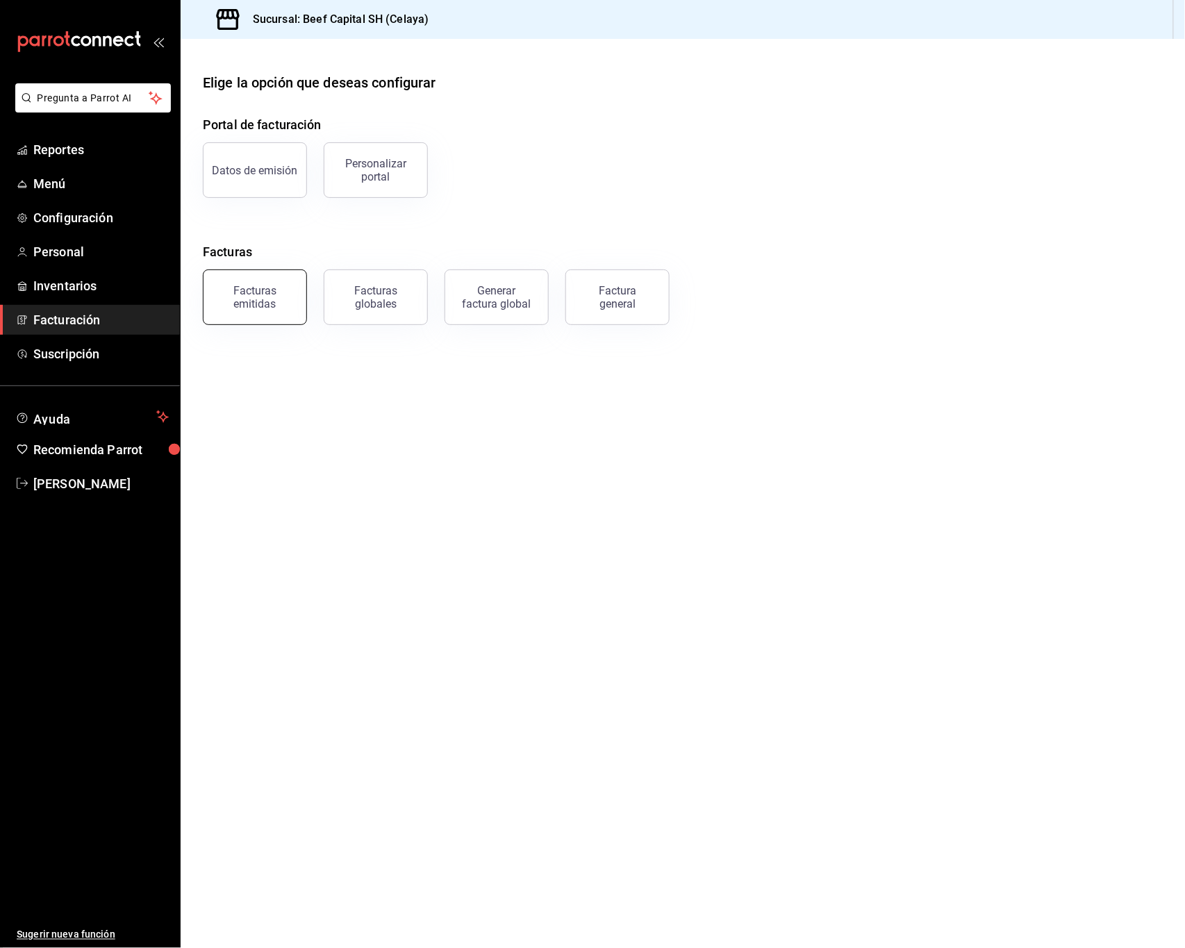
click at [274, 292] on div "Facturas emitidas" at bounding box center [255, 297] width 86 height 26
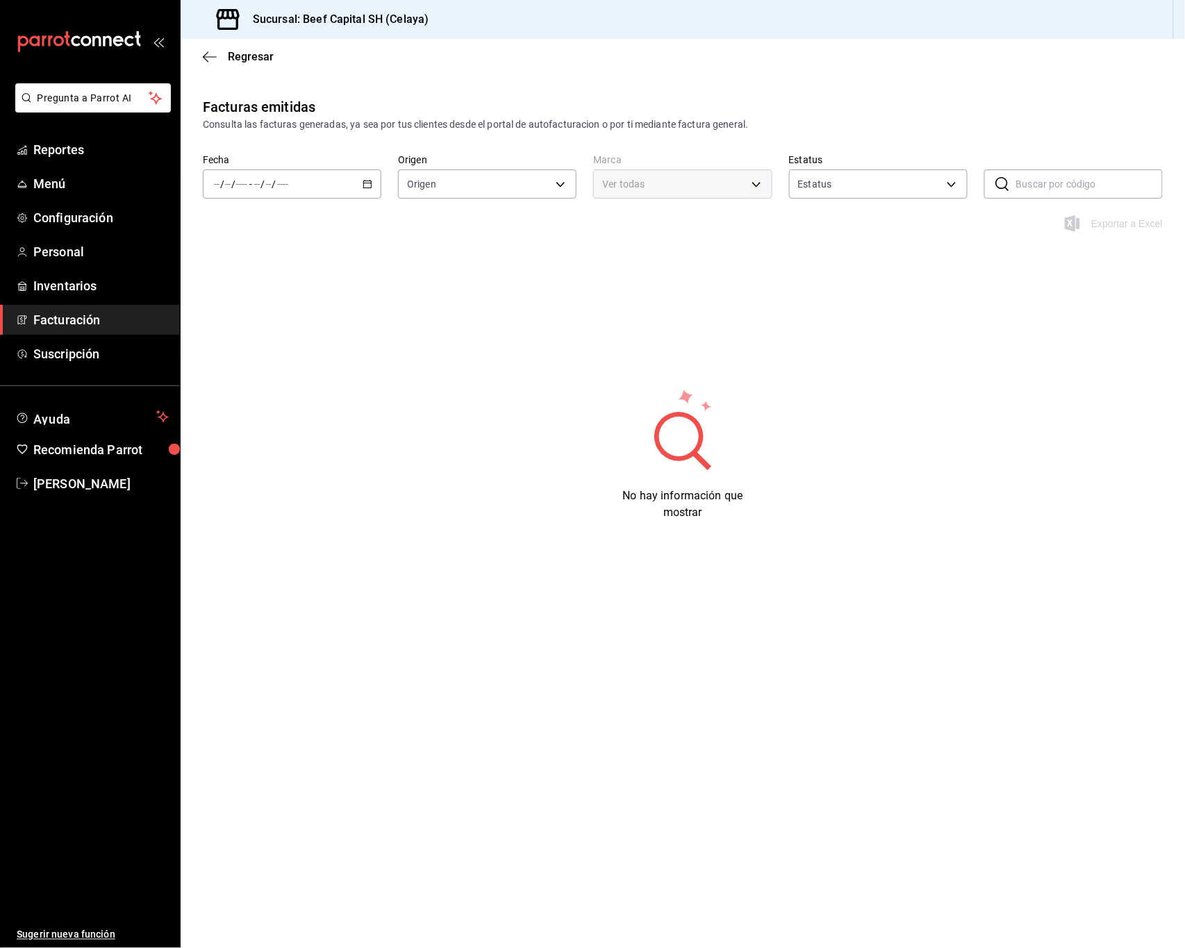
type input "ORDER_INVOICE,GENERAL_INVOICE"
type input "ACTIVE,PENDING_CANCELLATION,CANCELLED,PRE_CANCELLED"
type input "e3bbe20f-edfc-40c7-bd32-db162cca2159"
click at [365, 181] on icon "button" at bounding box center [368, 184] width 10 height 10
click at [267, 384] on span "Rango de fechas" at bounding box center [269, 382] width 108 height 15
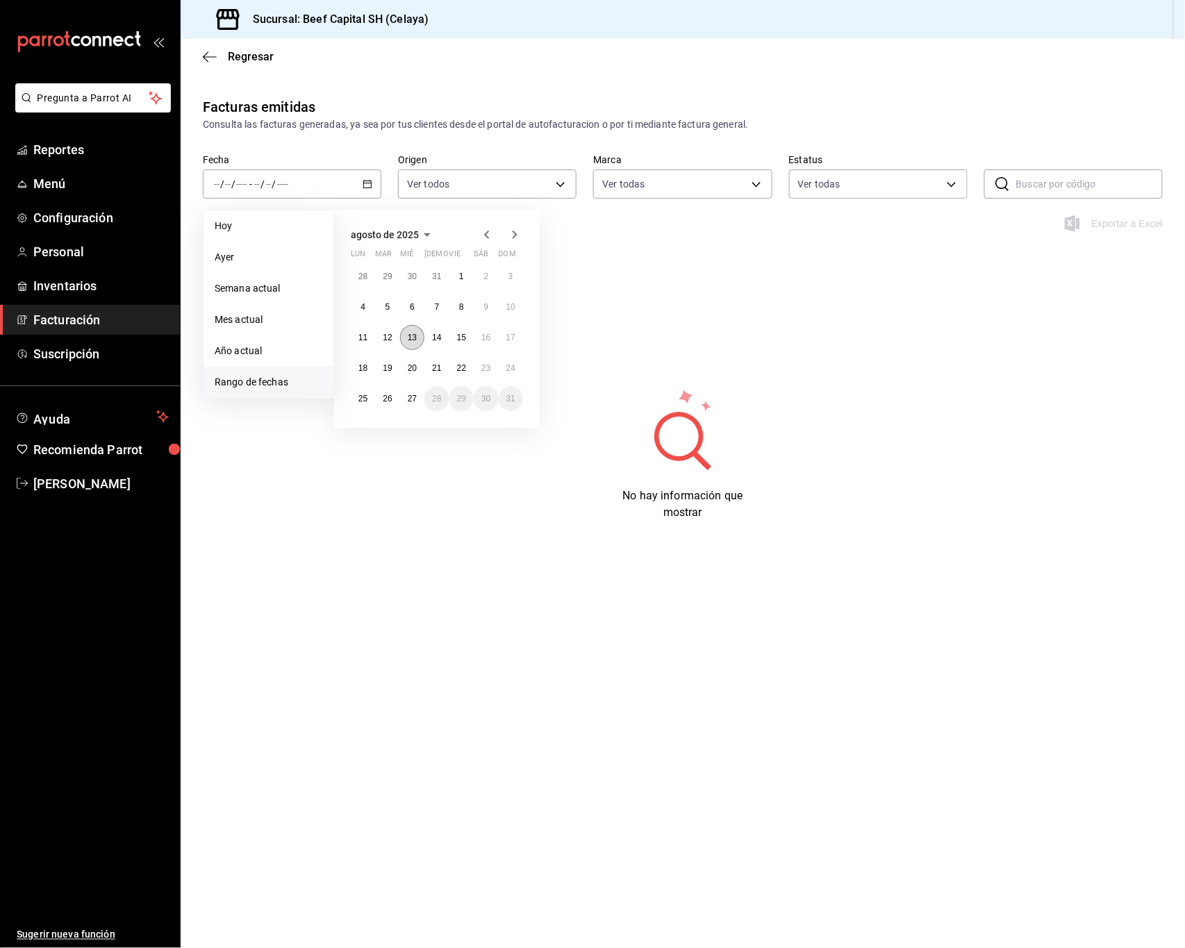
click at [407, 331] on button "13" at bounding box center [412, 337] width 24 height 25
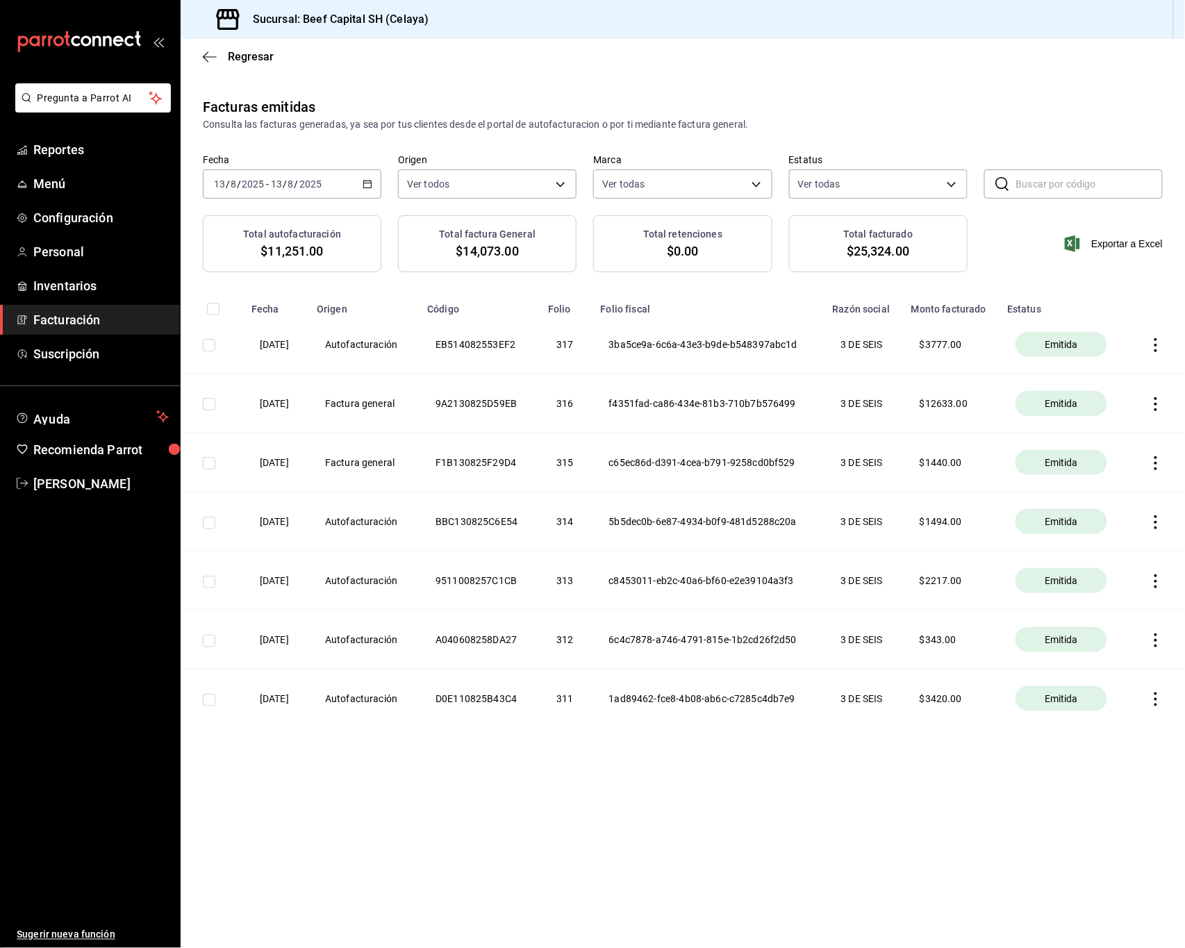
click at [211, 63] on div "Regresar" at bounding box center [683, 56] width 1004 height 35
click at [210, 58] on icon "button" at bounding box center [210, 57] width 14 height 13
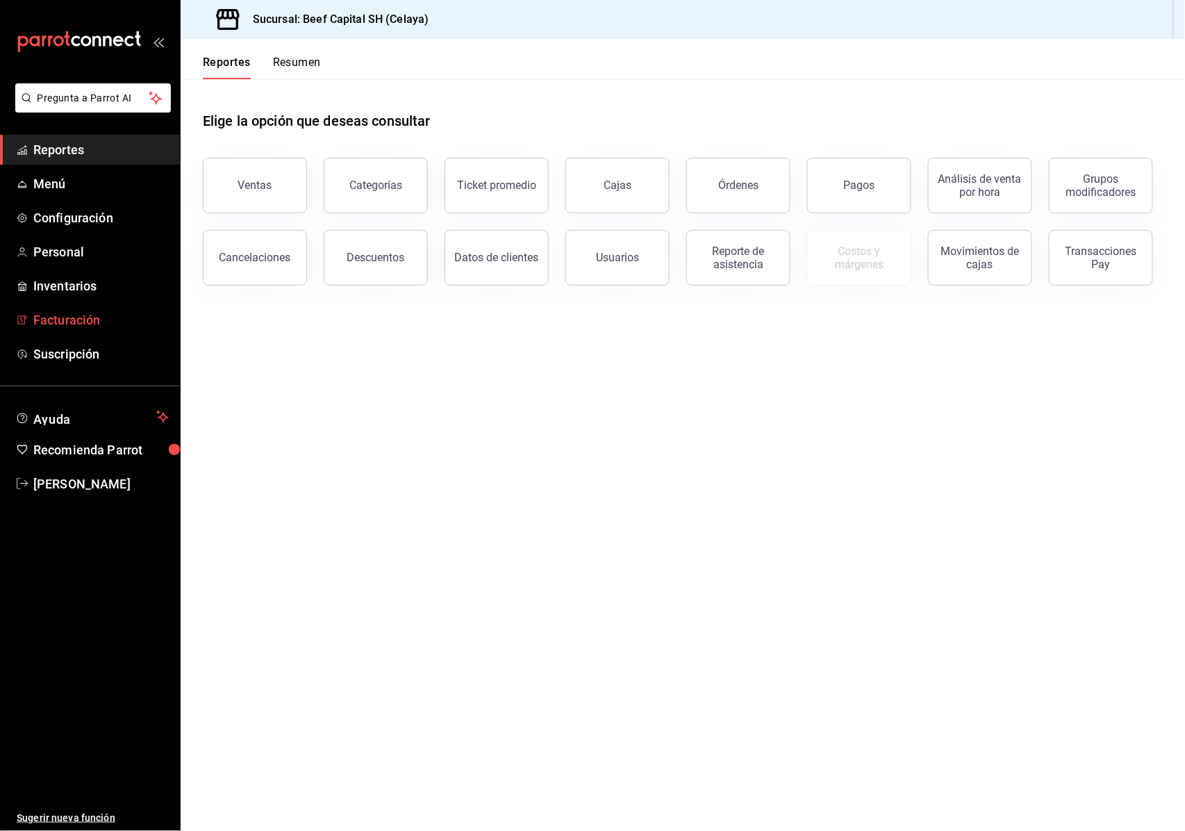
click at [78, 319] on span "Facturación" at bounding box center [100, 319] width 135 height 19
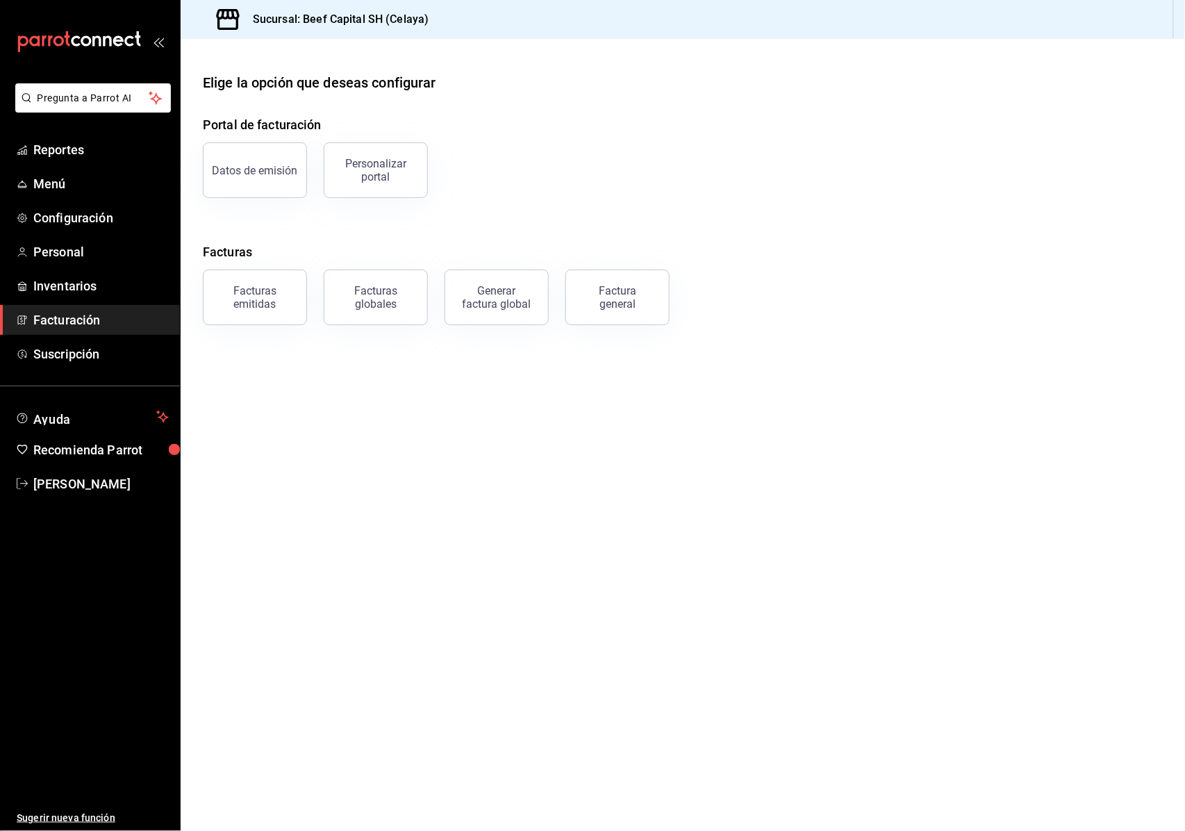
click at [53, 318] on span "Facturación" at bounding box center [100, 319] width 135 height 19
click at [262, 292] on div "Facturas emitidas" at bounding box center [255, 297] width 86 height 26
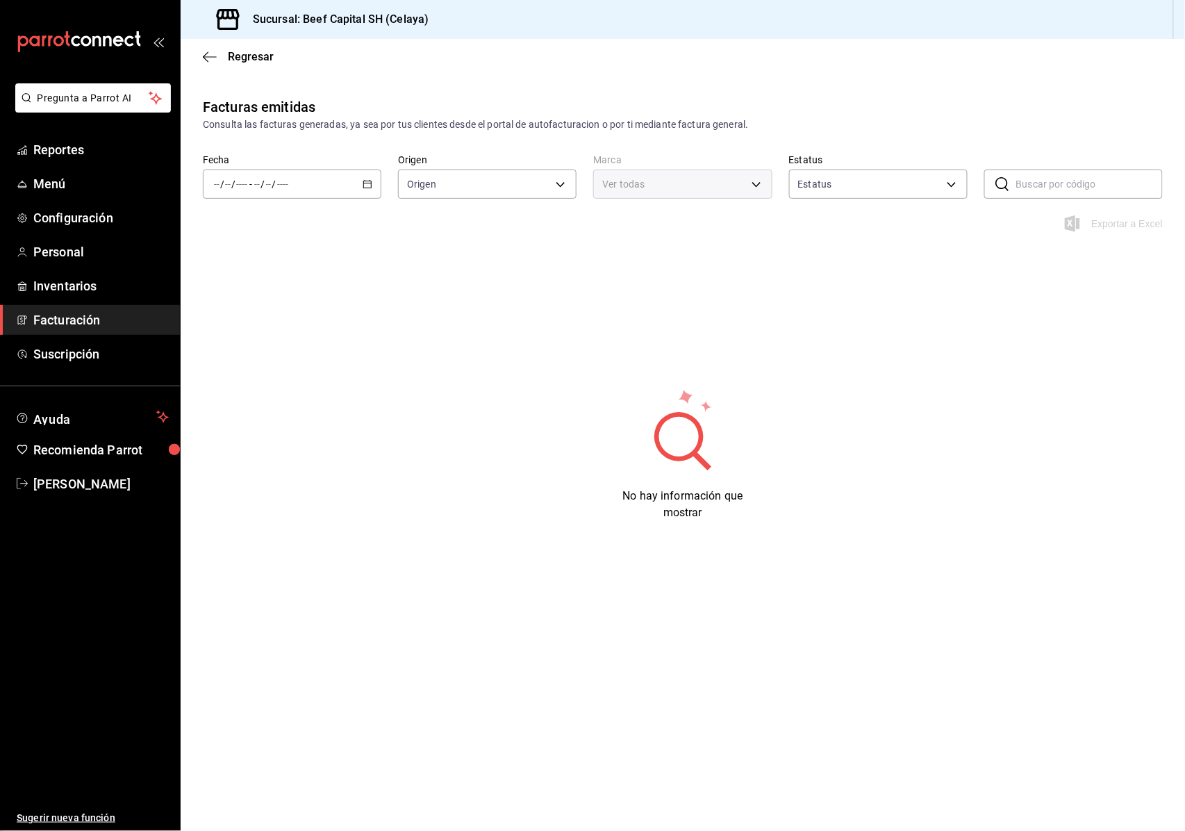
type input "ORDER_INVOICE,GENERAL_INVOICE"
type input "ACTIVE,PENDING_CANCELLATION,CANCELLED,PRE_CANCELLED"
type input "e3bbe20f-edfc-40c7-bd32-db162cca2159"
click at [37, 546] on ul "Sugerir nueva función" at bounding box center [90, 665] width 180 height 333
